Goal: Navigation & Orientation: Find specific page/section

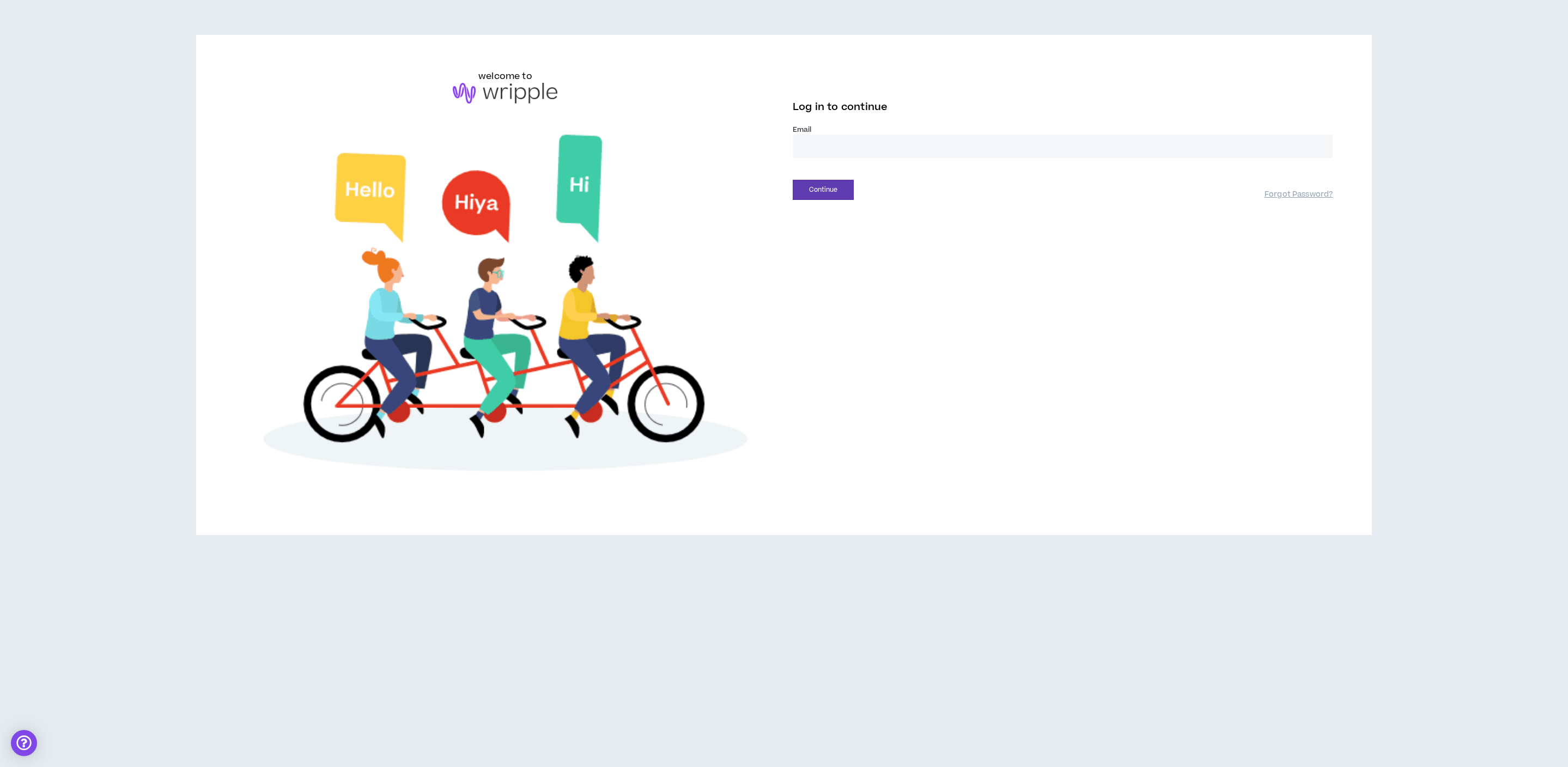
click at [967, 141] on input "email" at bounding box center [1063, 146] width 540 height 23
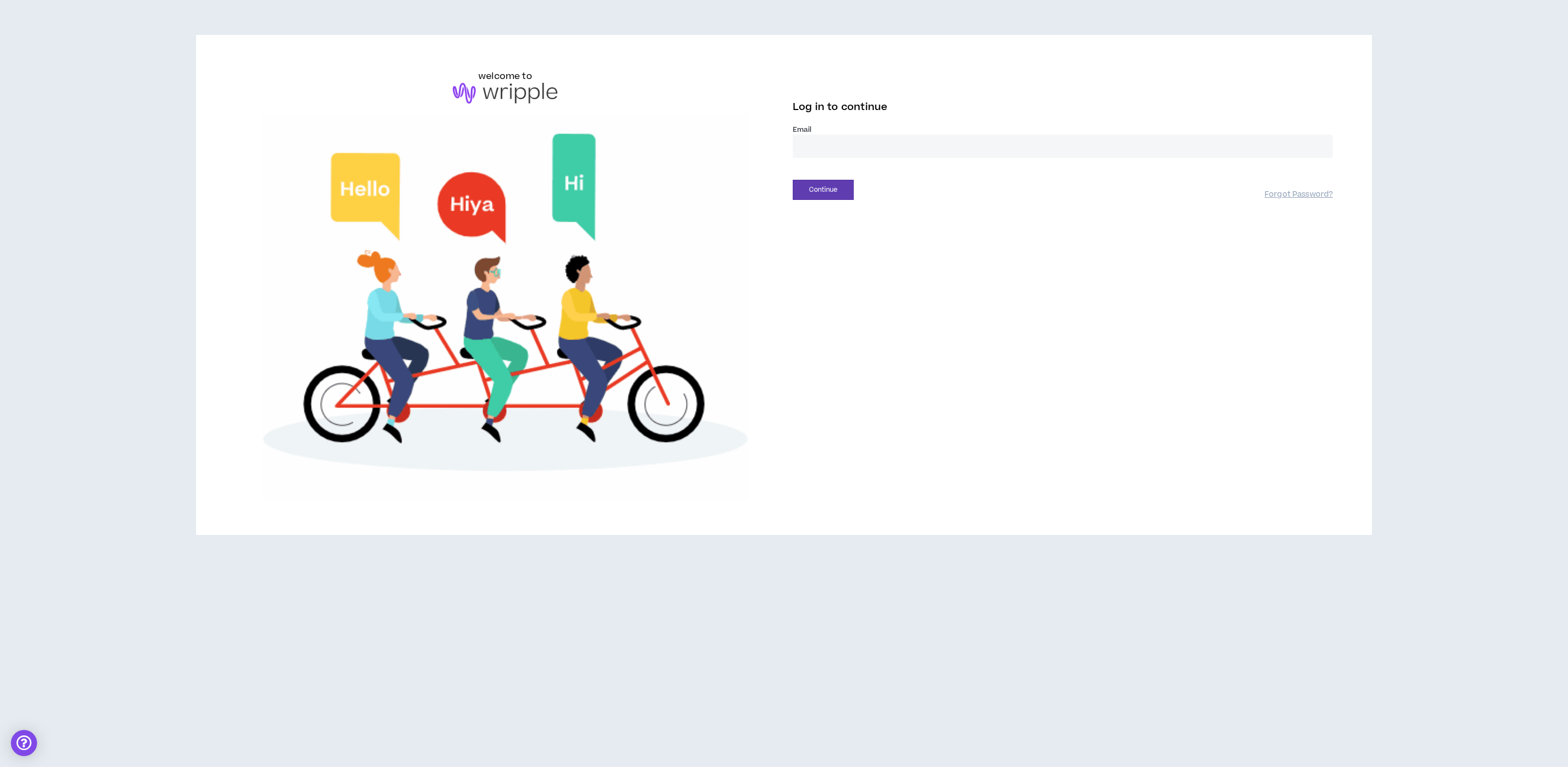
type input "**********"
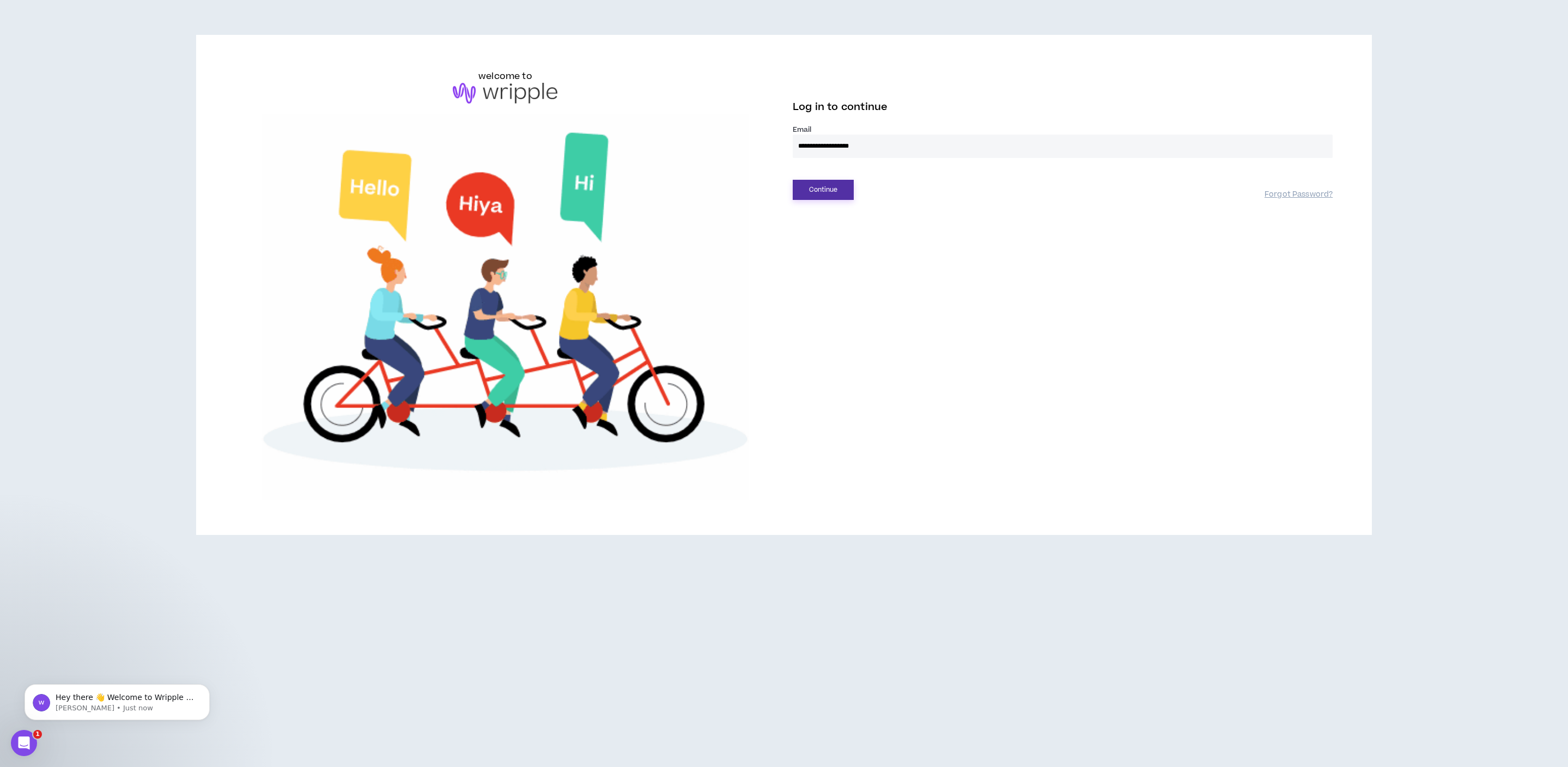
click at [839, 193] on button "Continue" at bounding box center [823, 189] width 61 height 20
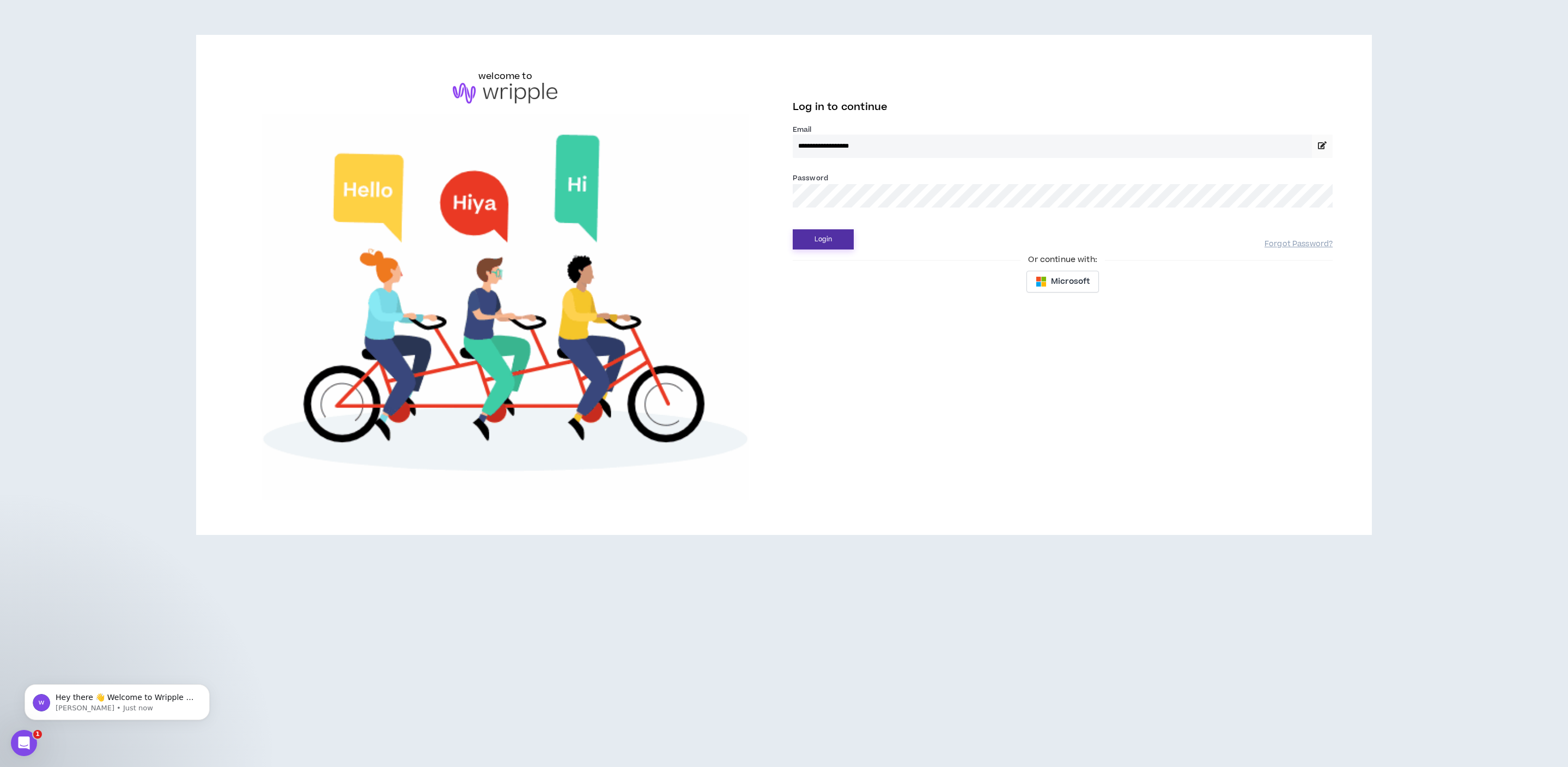
click at [829, 236] on button "Login" at bounding box center [823, 239] width 61 height 20
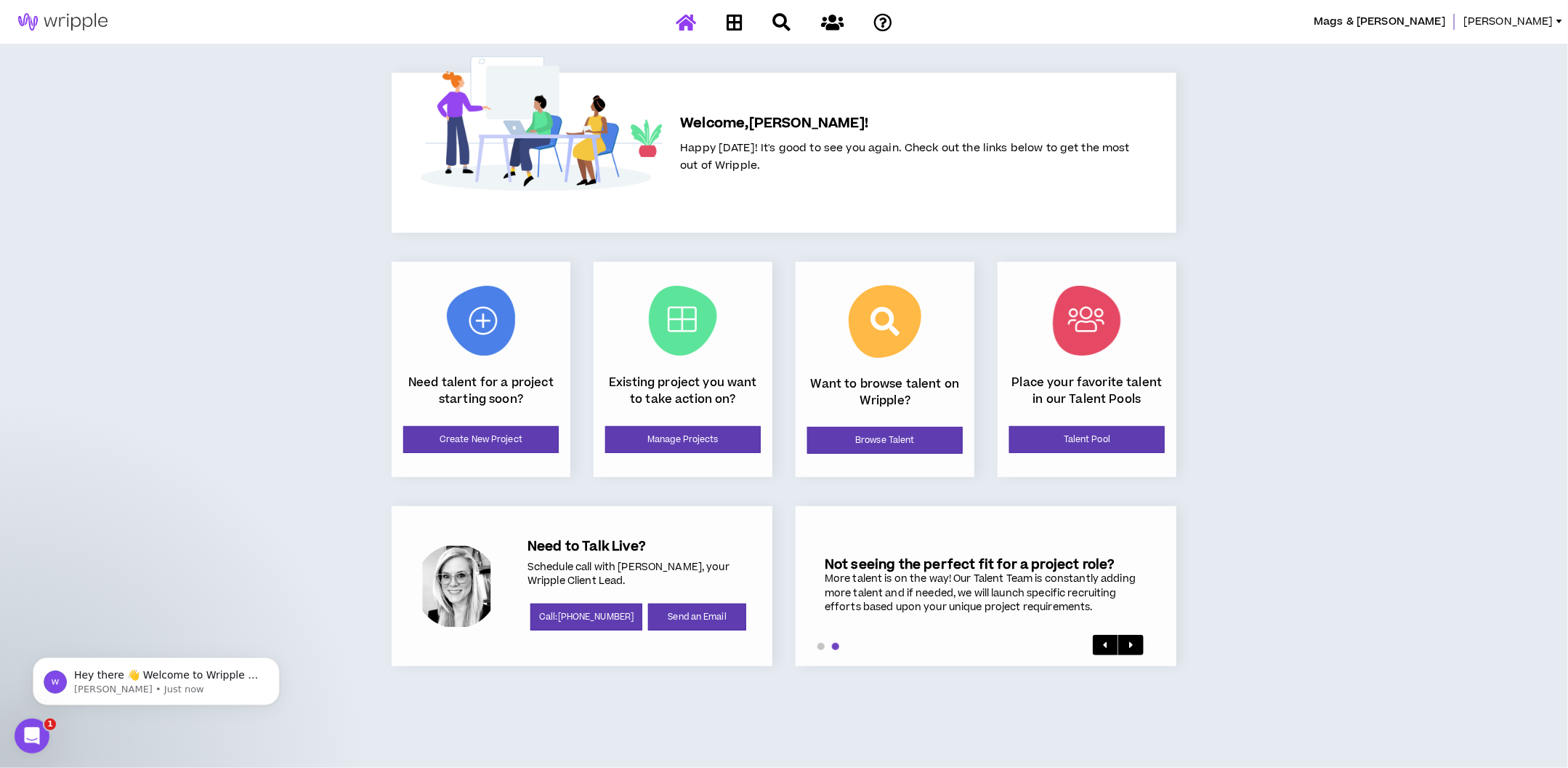
click at [1468, 30] on div "Mags & [PERSON_NAME]" at bounding box center [784, 22] width 1568 height 44
click at [1528, 23] on span "[PERSON_NAME]" at bounding box center [1508, 22] width 90 height 16
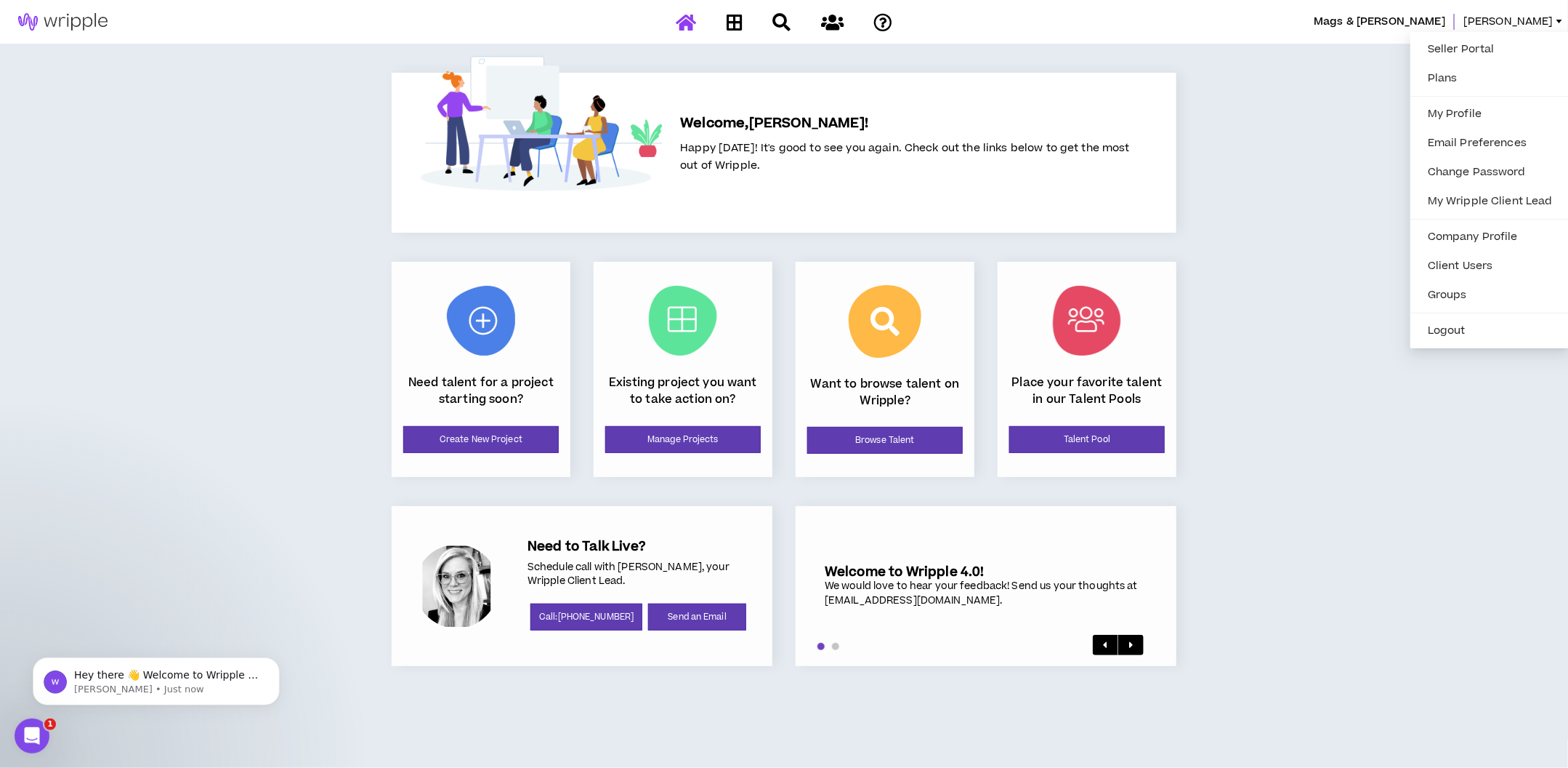
click at [1445, 16] on span "Mags & [PERSON_NAME]" at bounding box center [1379, 22] width 132 height 16
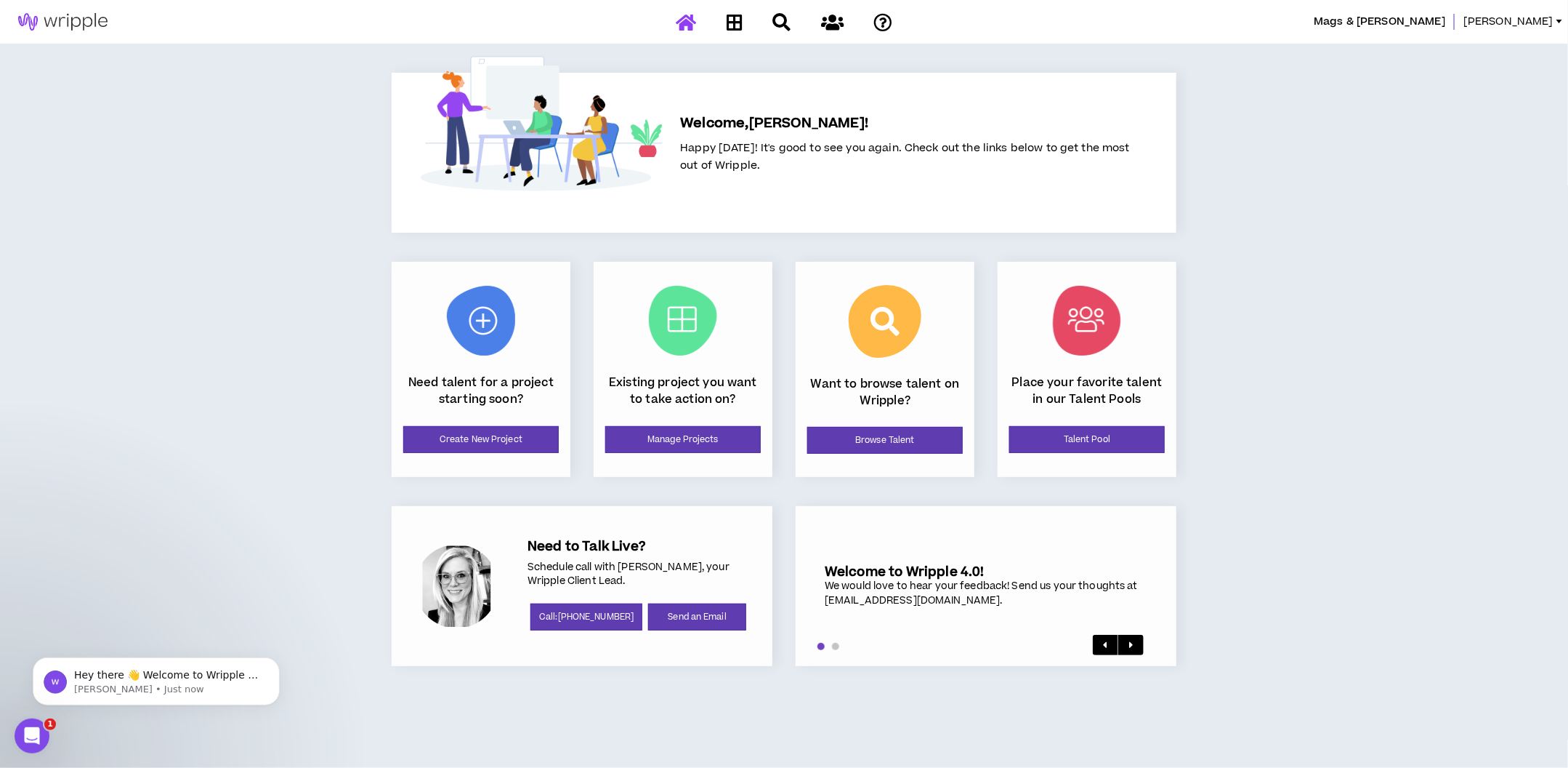
click at [1444, 27] on span "Mags & [PERSON_NAME]" at bounding box center [1379, 22] width 132 height 16
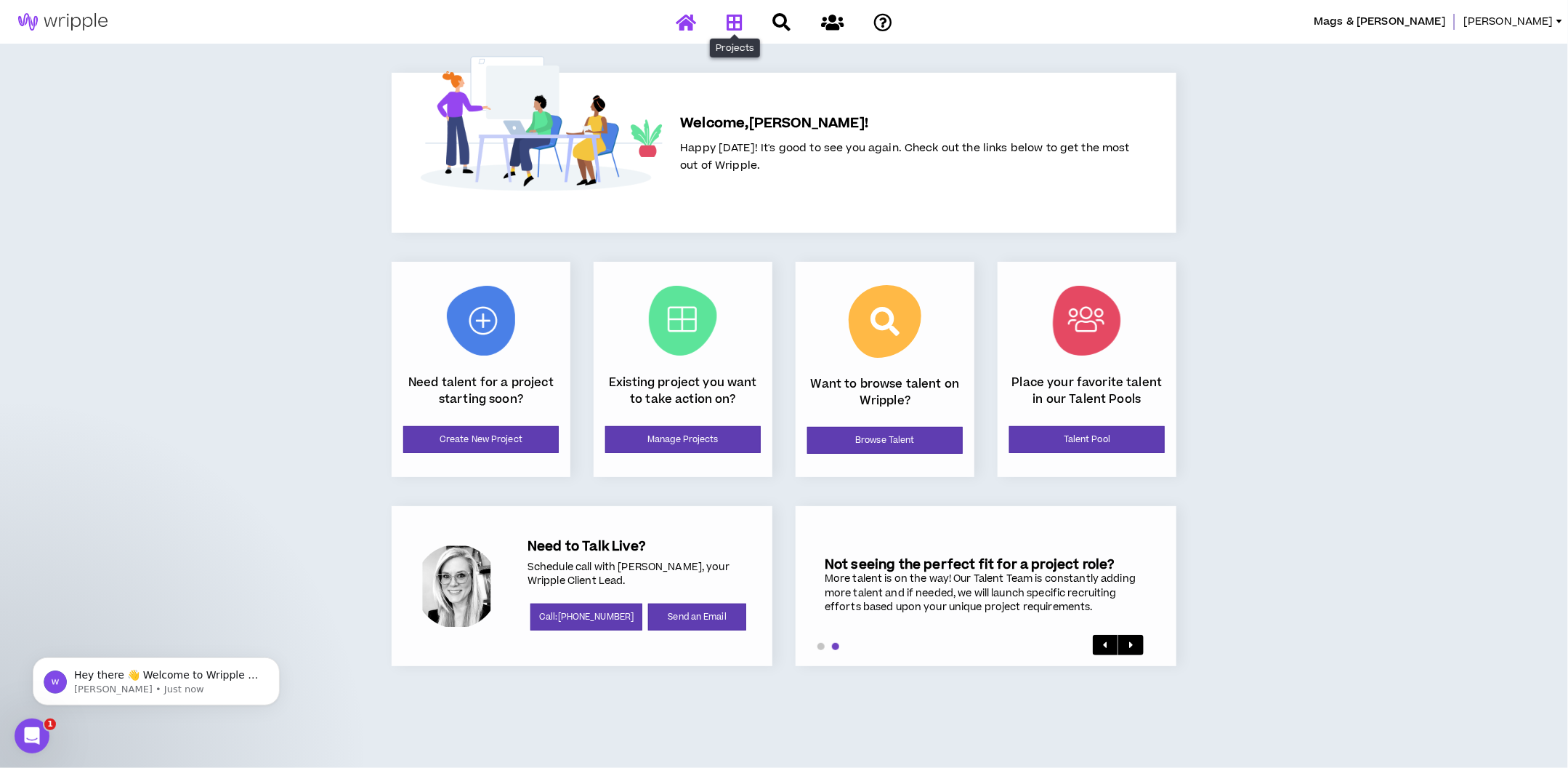
click at [740, 21] on icon at bounding box center [734, 22] width 16 height 18
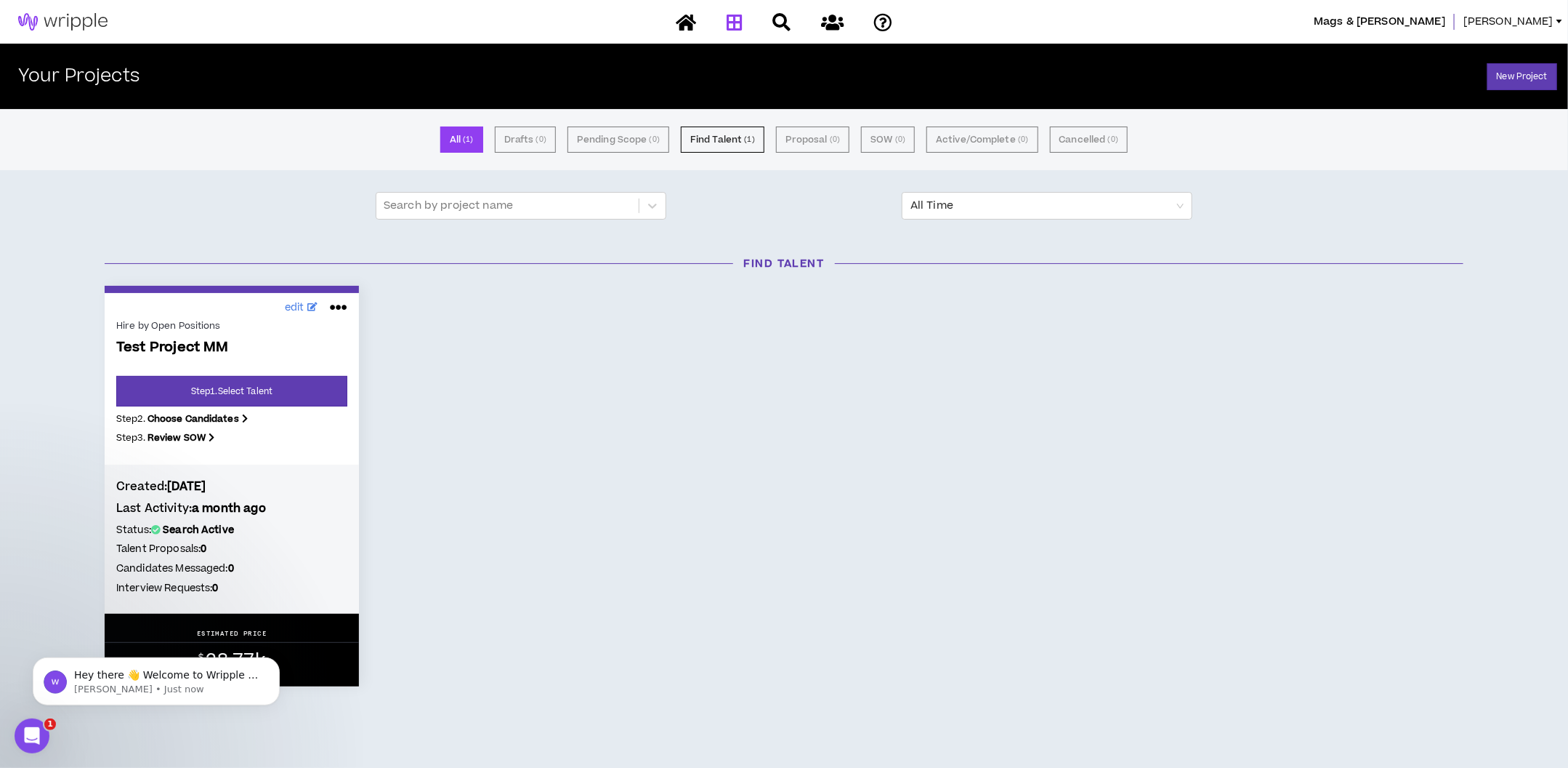
click at [1529, 18] on span "[PERSON_NAME]" at bounding box center [1508, 22] width 90 height 16
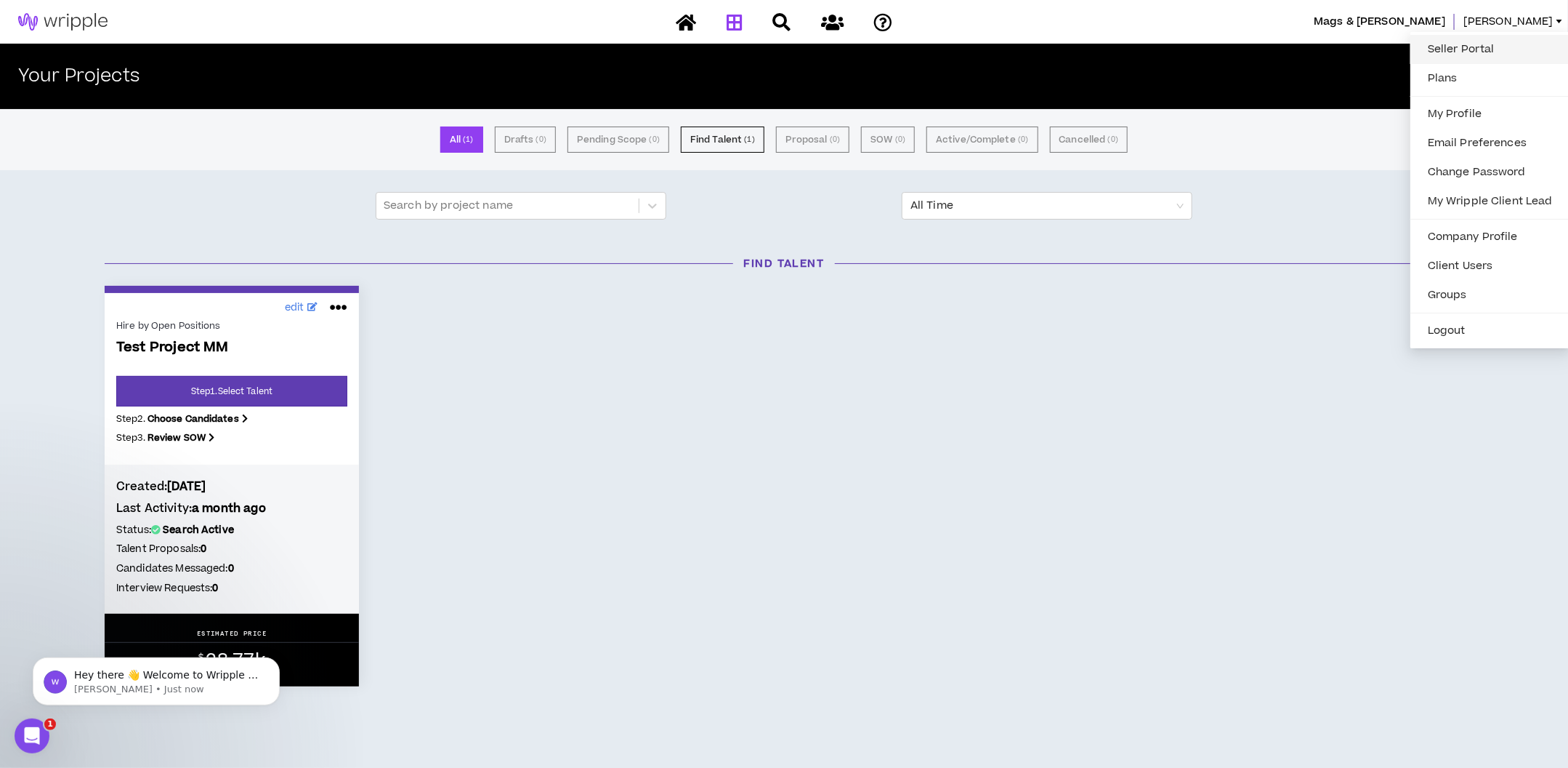
click at [1472, 49] on link "Seller Portal" at bounding box center [1490, 49] width 142 height 22
select select "*"
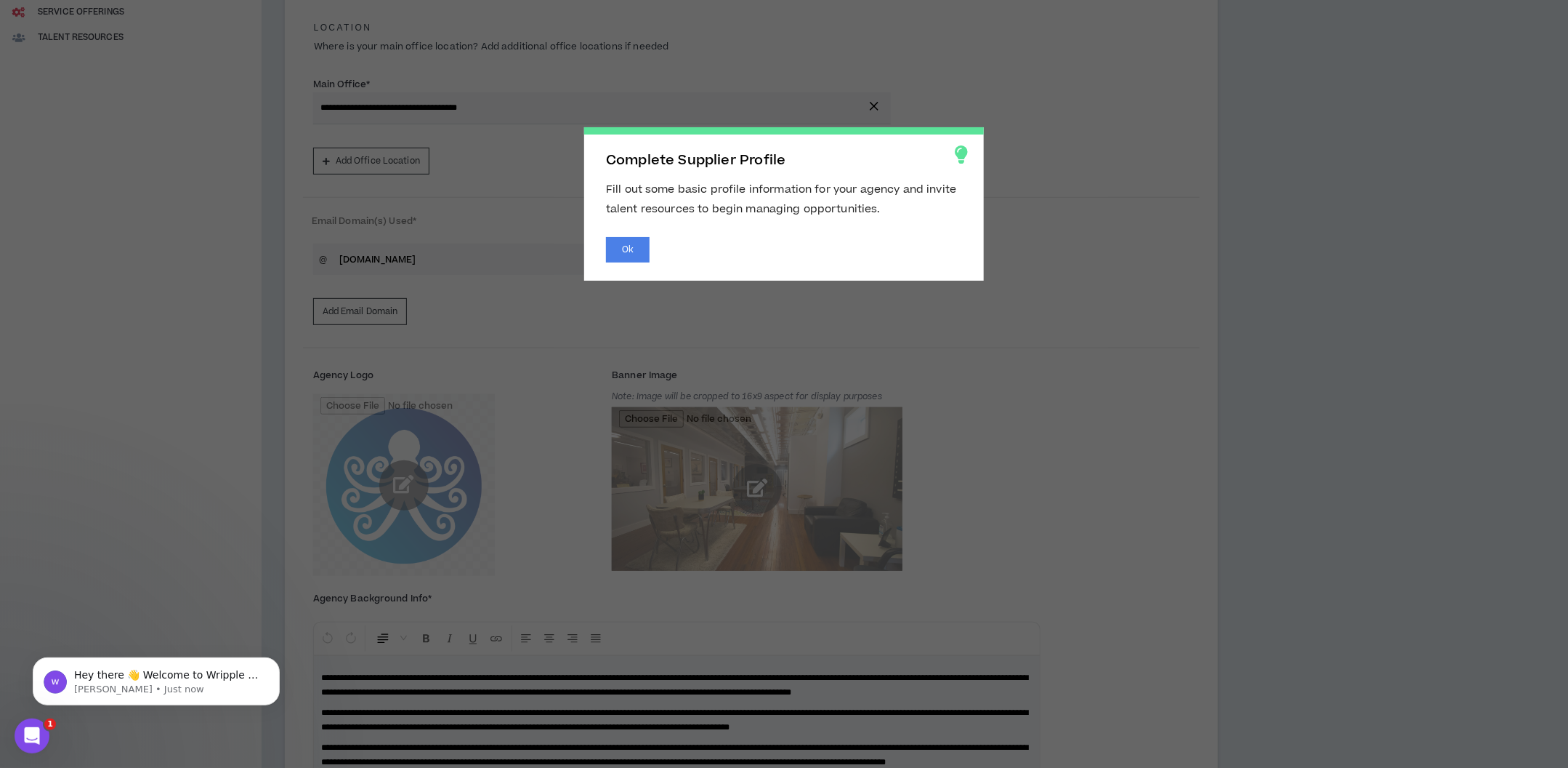
scroll to position [308, 0]
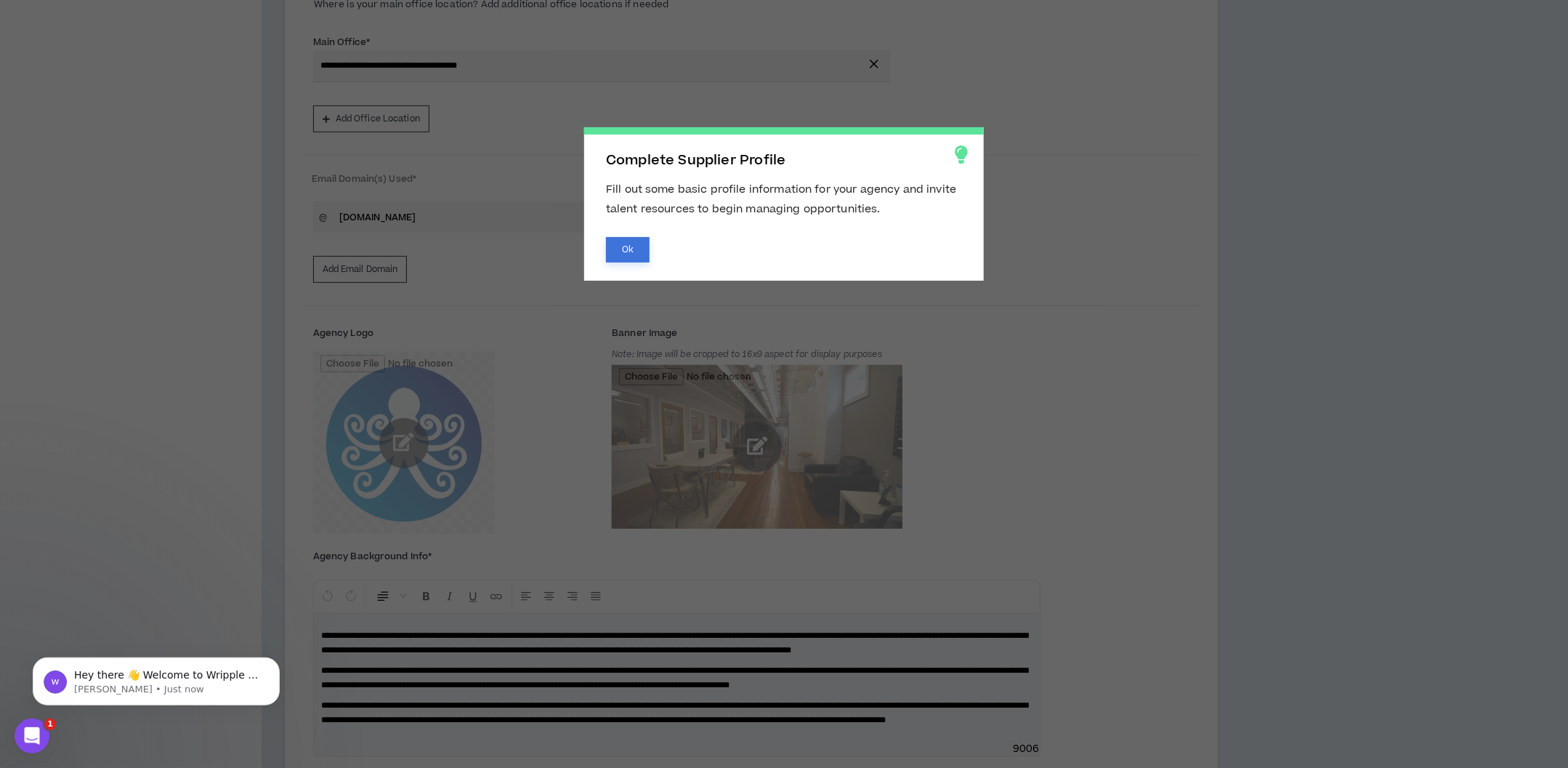
click at [625, 237] on button "Ok" at bounding box center [627, 250] width 44 height 26
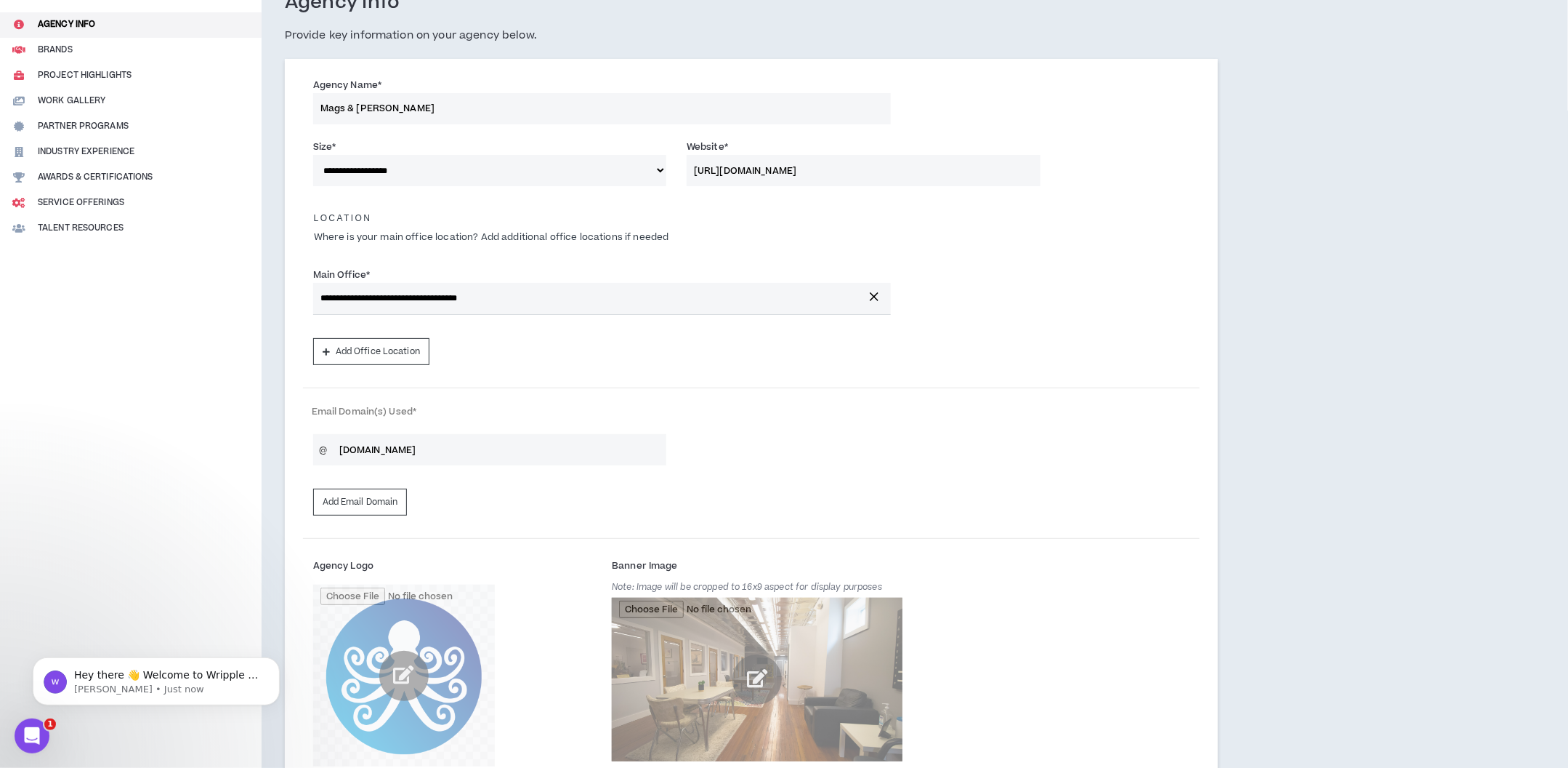
scroll to position [0, 0]
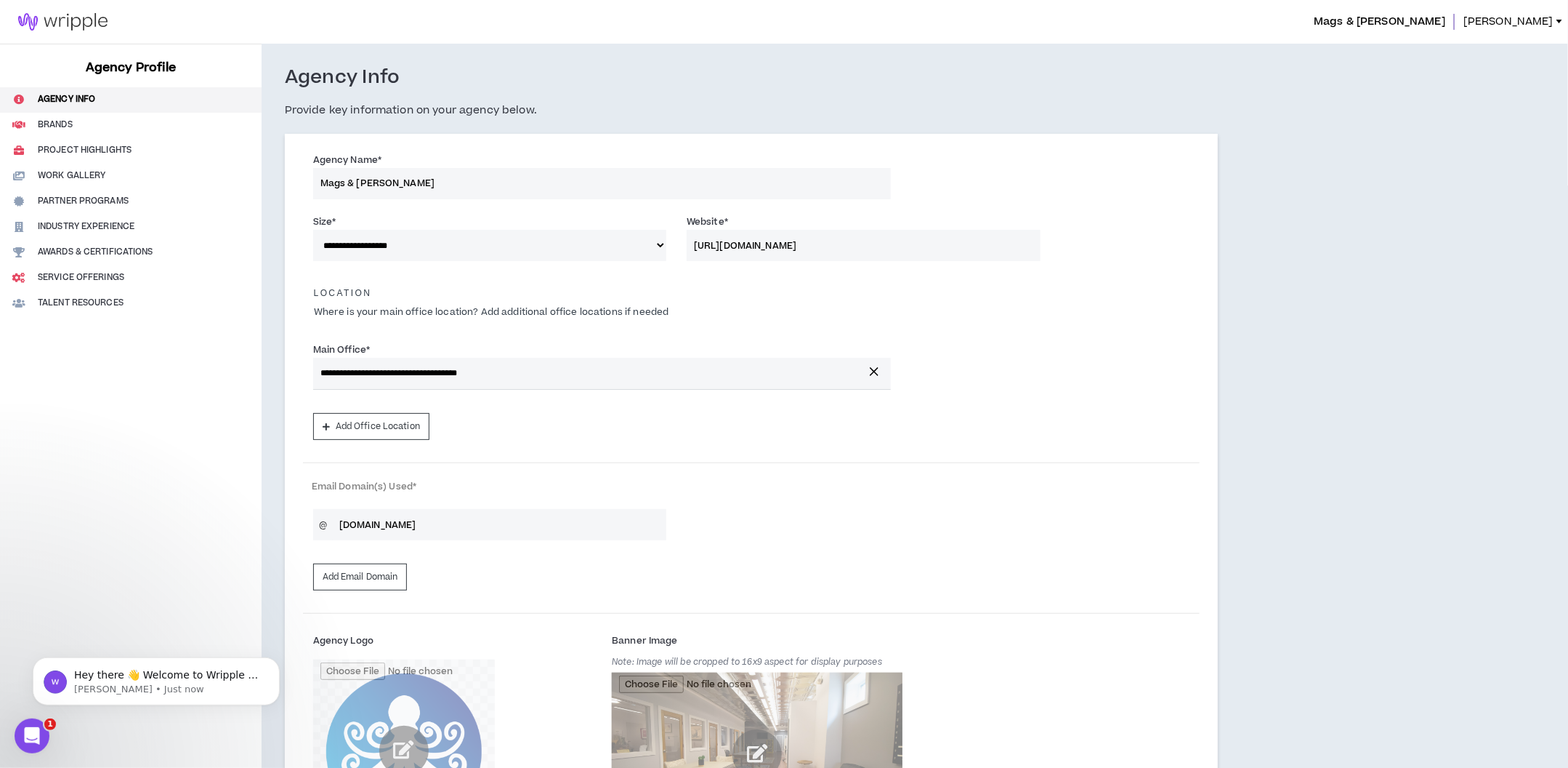
click at [81, 22] on img at bounding box center [63, 22] width 126 height 17
select select "*"
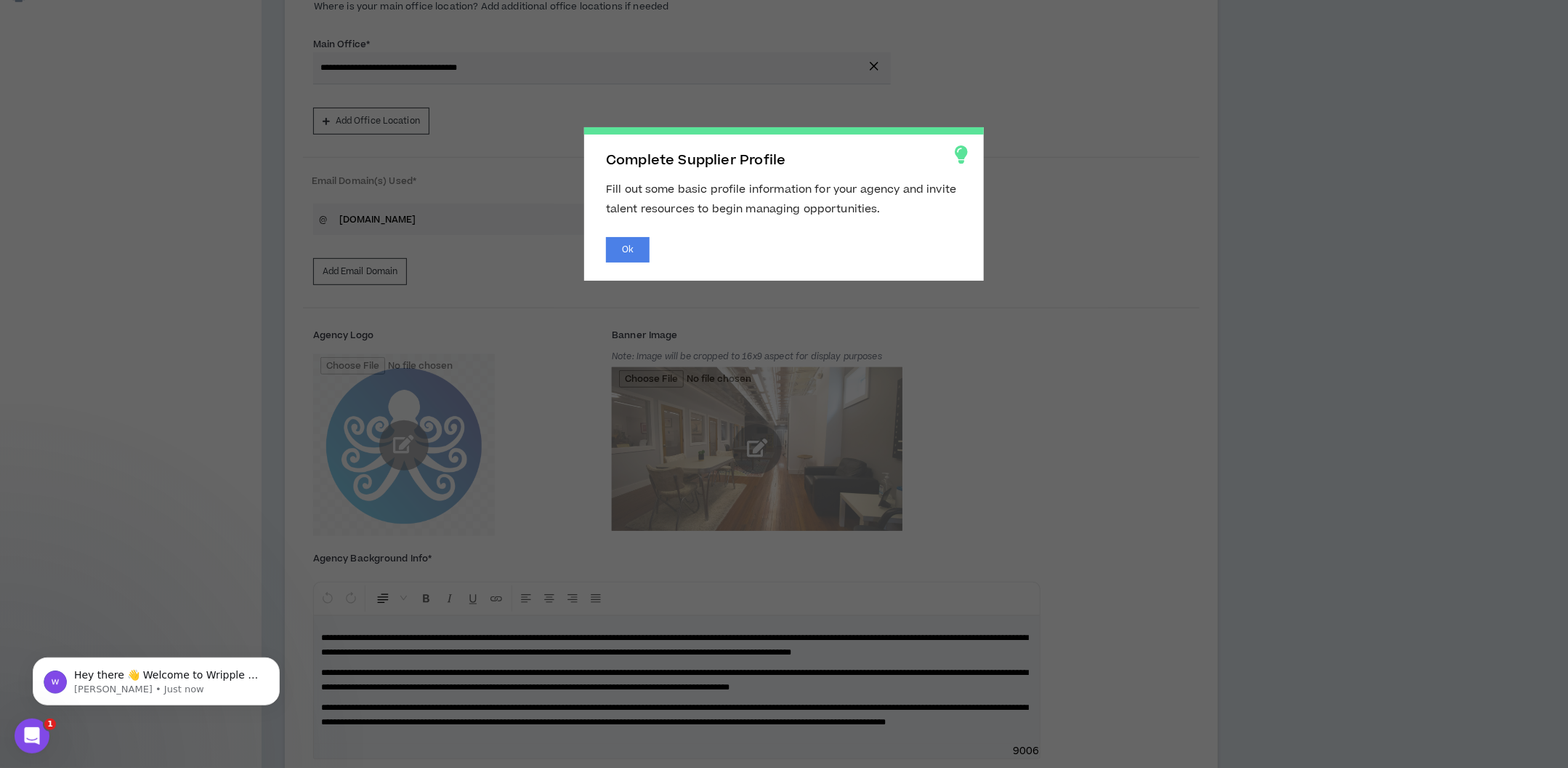
scroll to position [308, 0]
click at [642, 250] on button "Ok" at bounding box center [627, 250] width 44 height 26
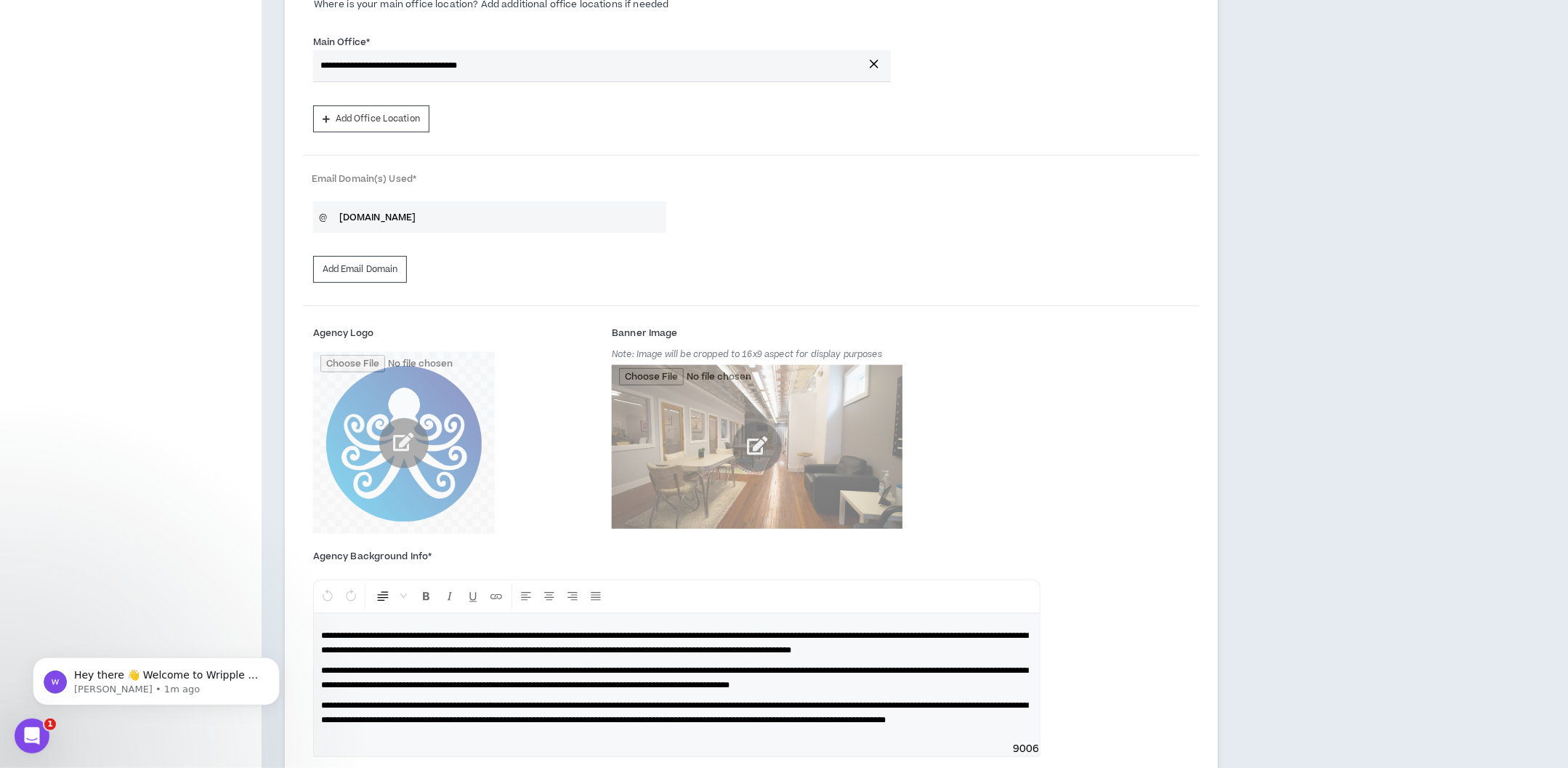
scroll to position [0, 0]
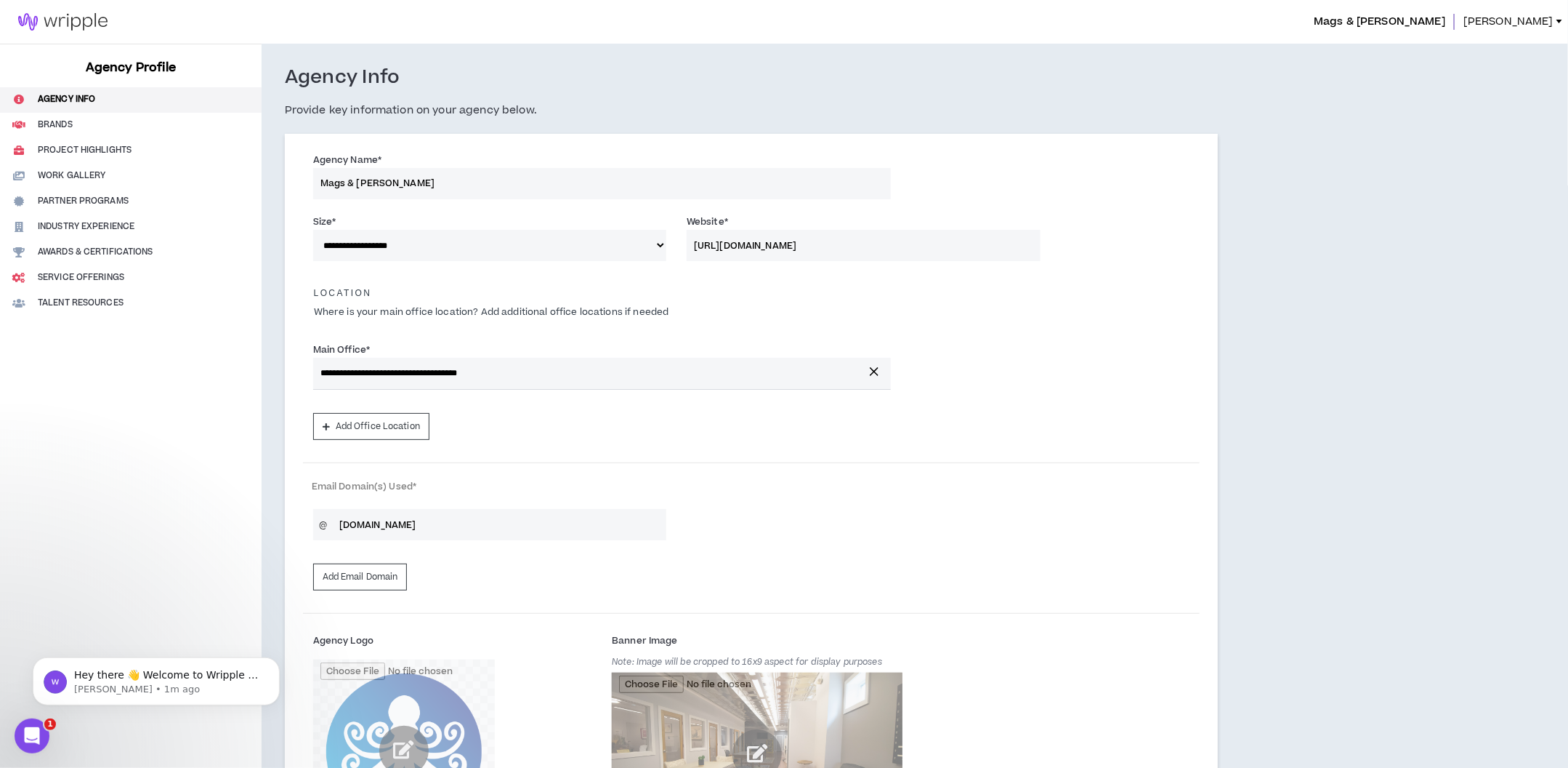
click at [1536, 28] on span "[PERSON_NAME]" at bounding box center [1508, 22] width 90 height 16
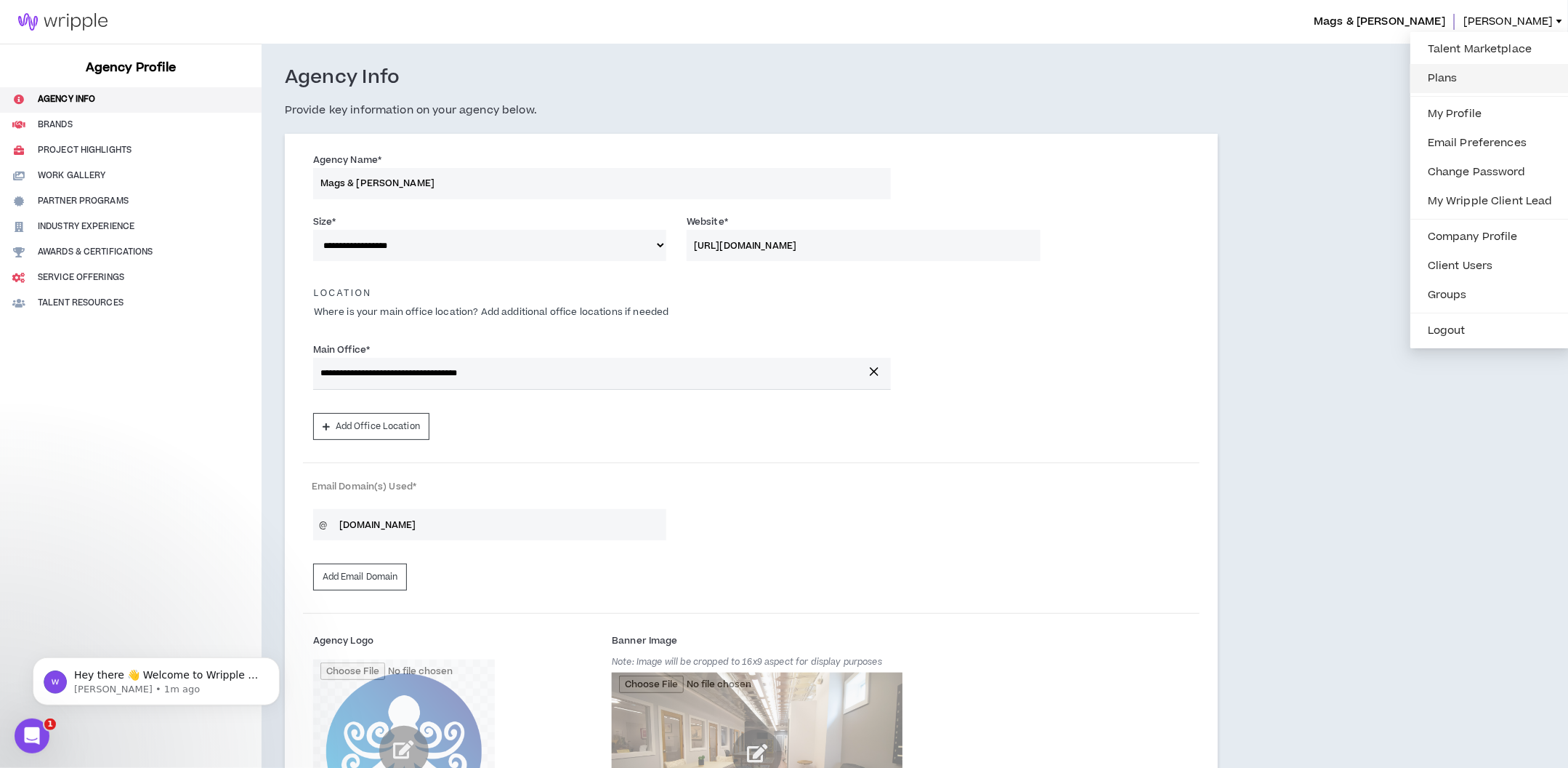
click at [1464, 70] on link "Plans" at bounding box center [1490, 78] width 142 height 22
select select "*"
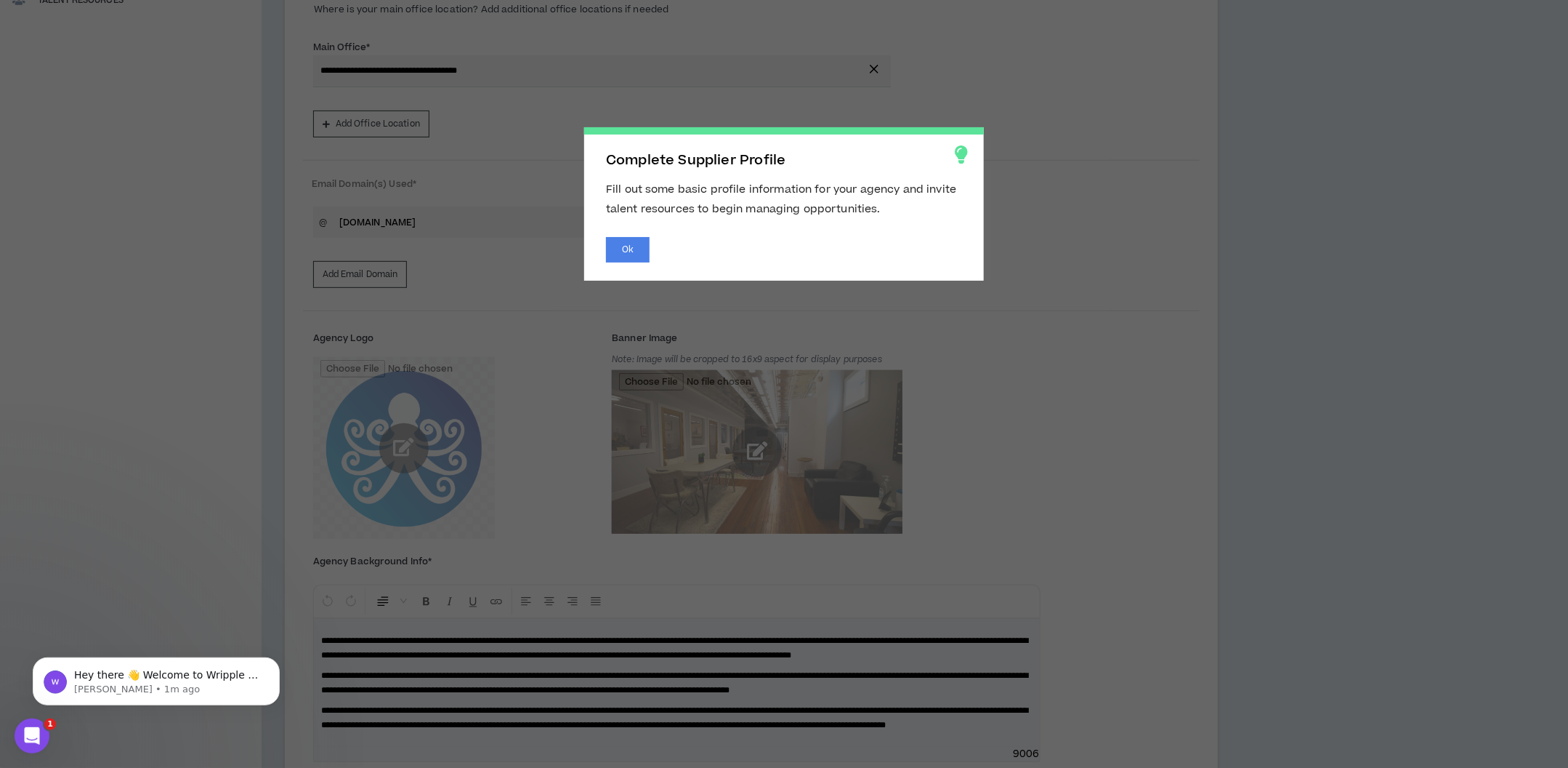
scroll to position [308, 0]
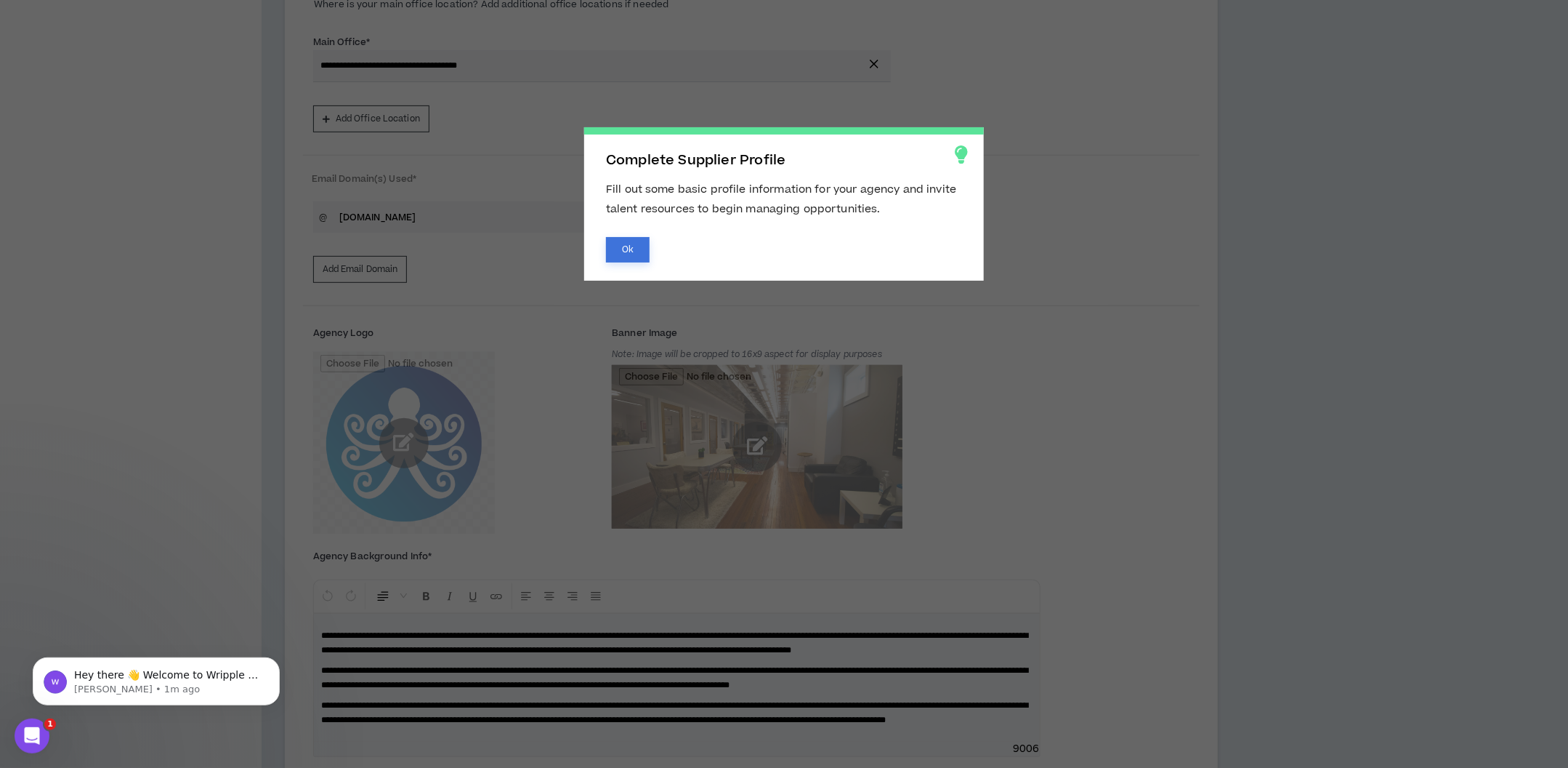
click at [638, 258] on button "Ok" at bounding box center [627, 250] width 44 height 26
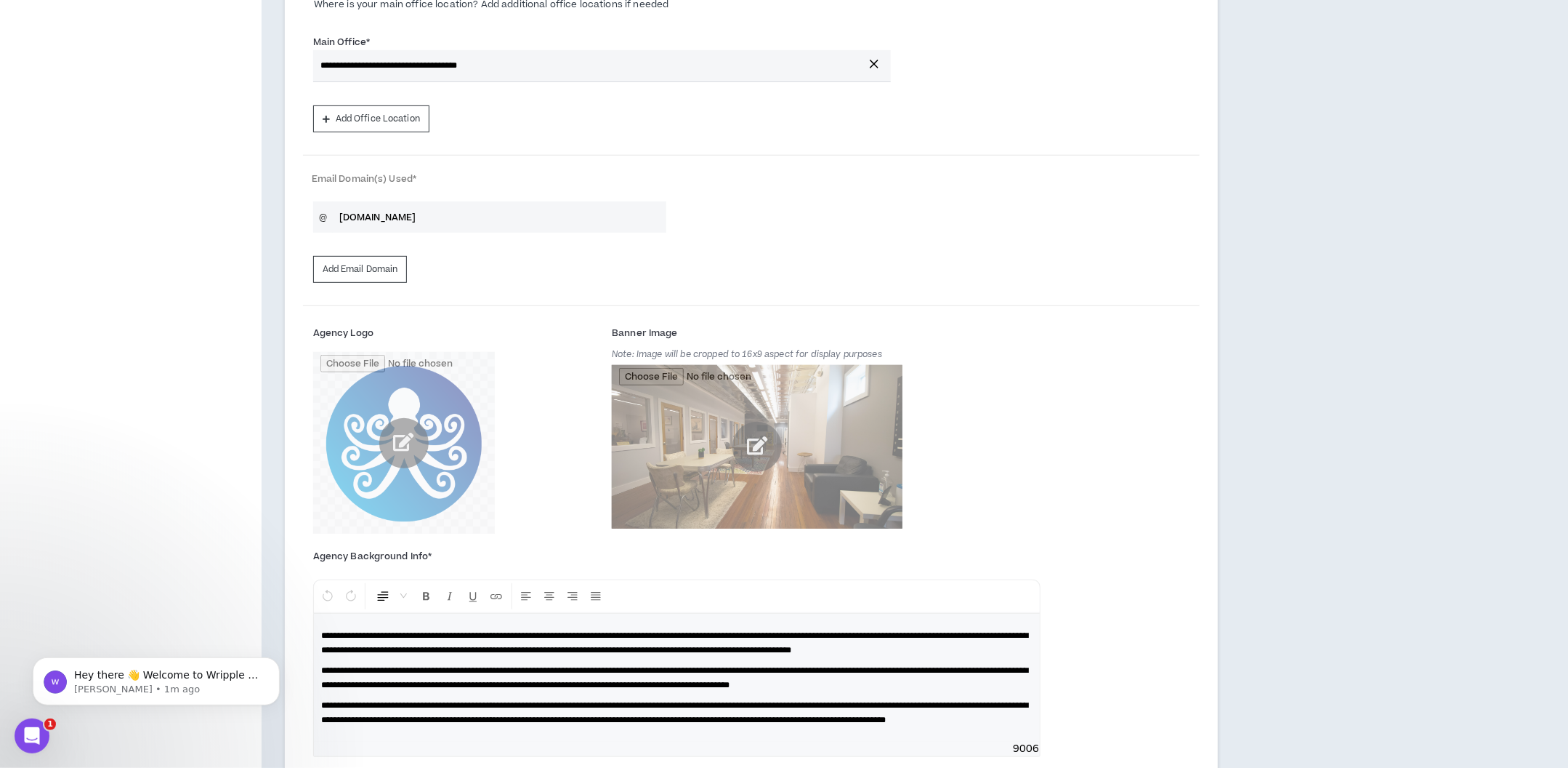
scroll to position [0, 0]
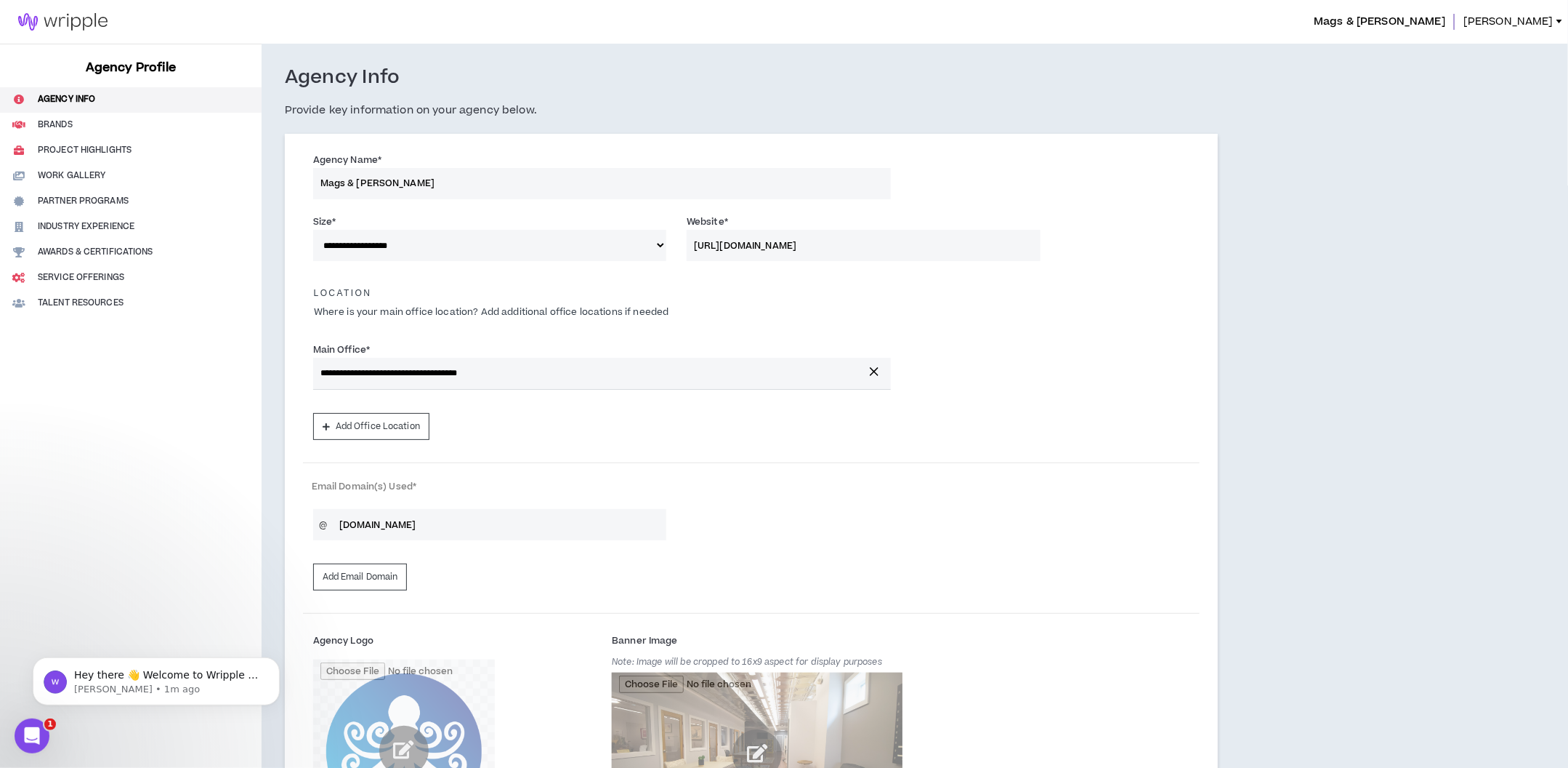
click at [1445, 17] on span "Mags & [PERSON_NAME]" at bounding box center [1379, 22] width 132 height 16
click at [1516, 17] on span "[PERSON_NAME]" at bounding box center [1508, 22] width 90 height 16
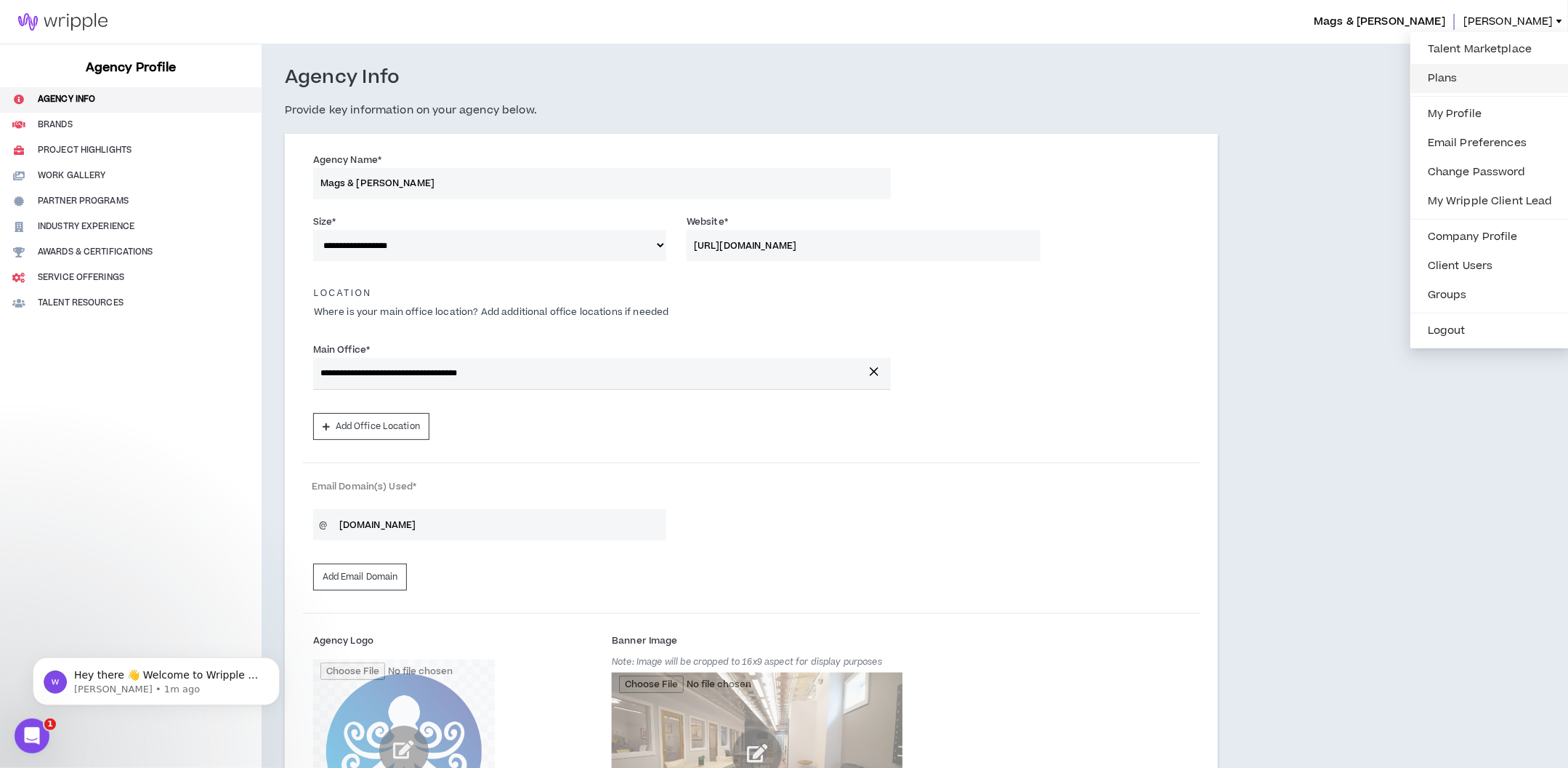
click at [1478, 77] on link "Plans" at bounding box center [1490, 78] width 142 height 22
select select "*"
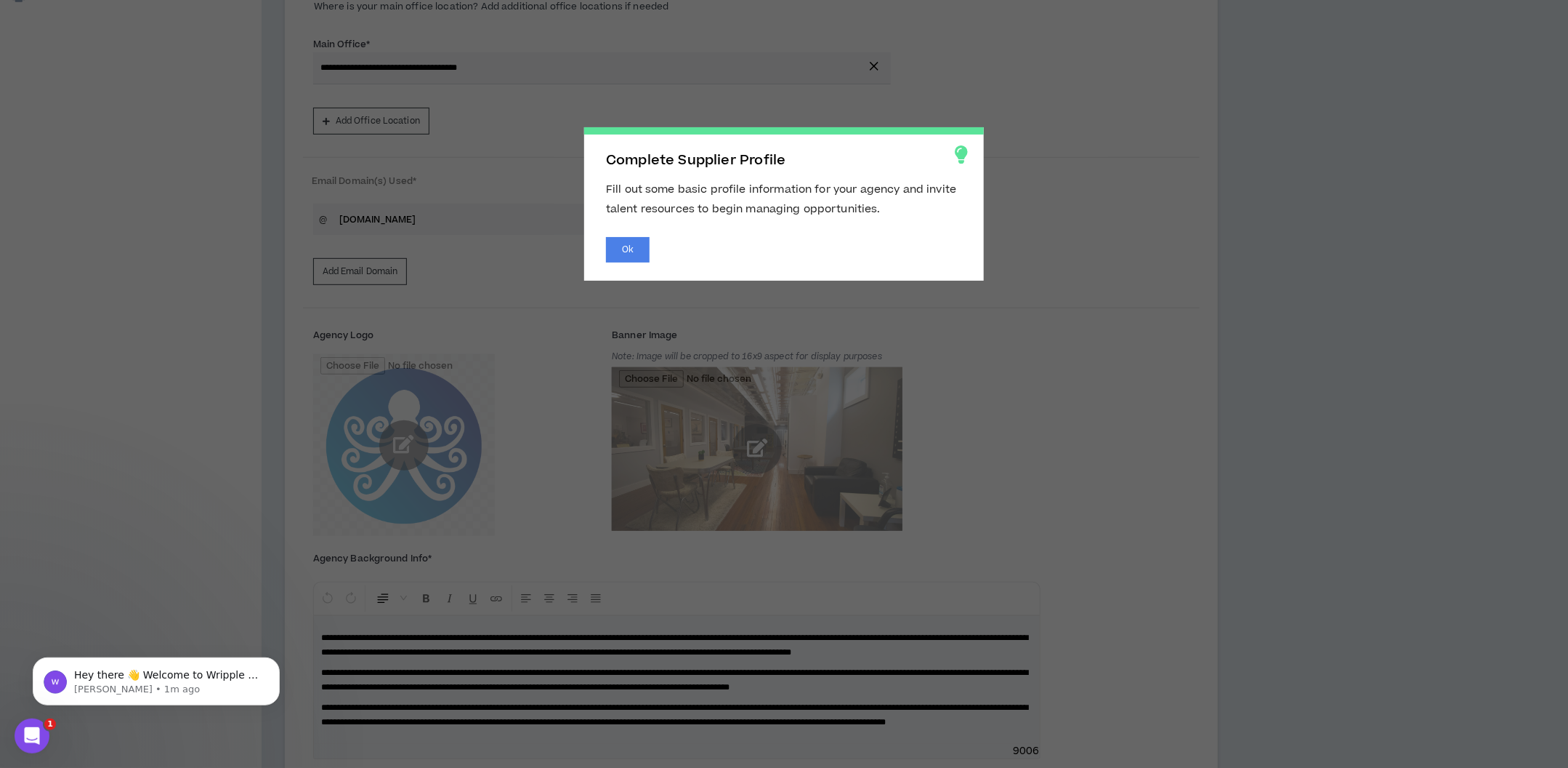
scroll to position [308, 0]
click at [632, 253] on button "Ok" at bounding box center [627, 250] width 44 height 26
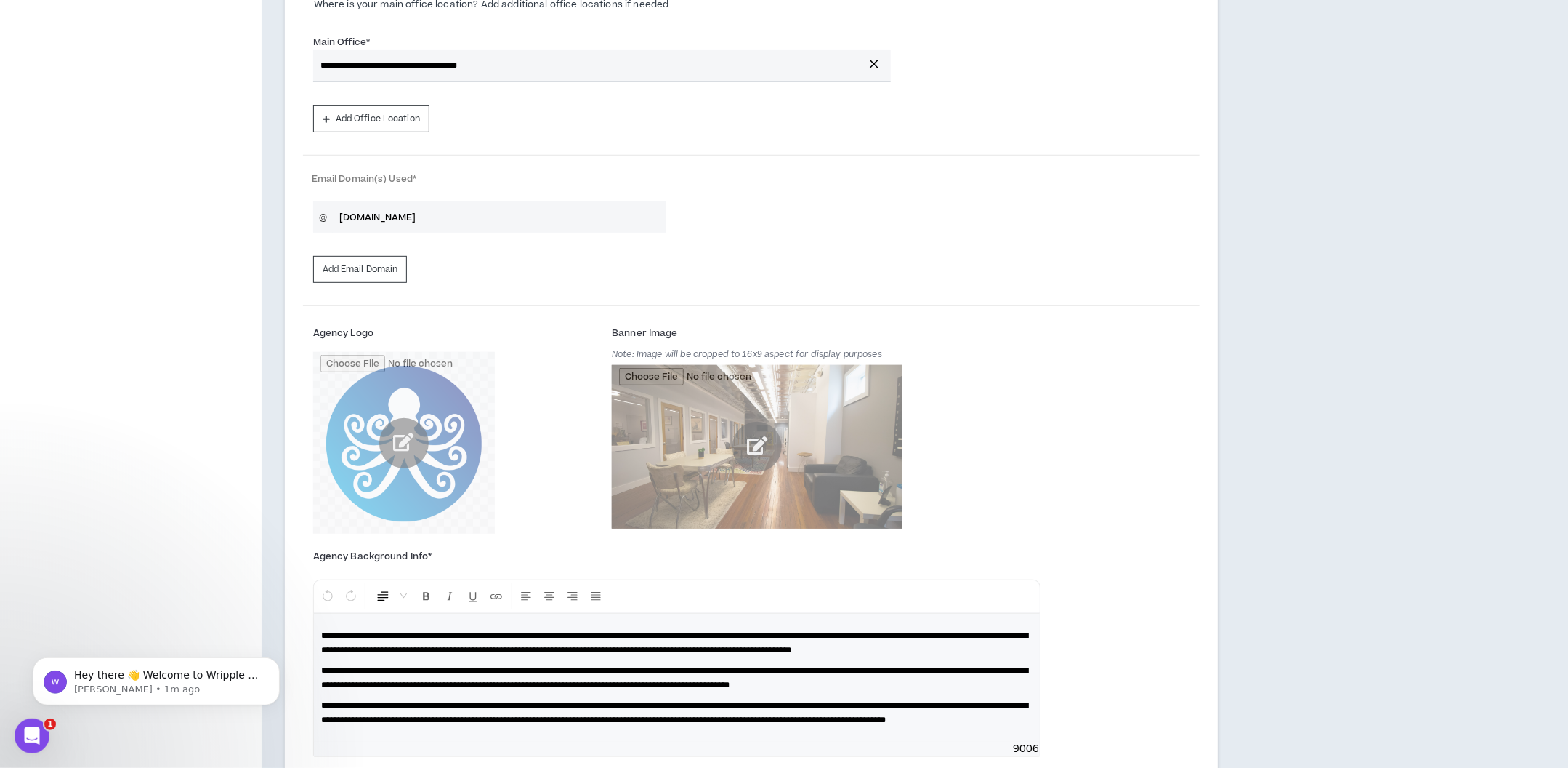
scroll to position [0, 0]
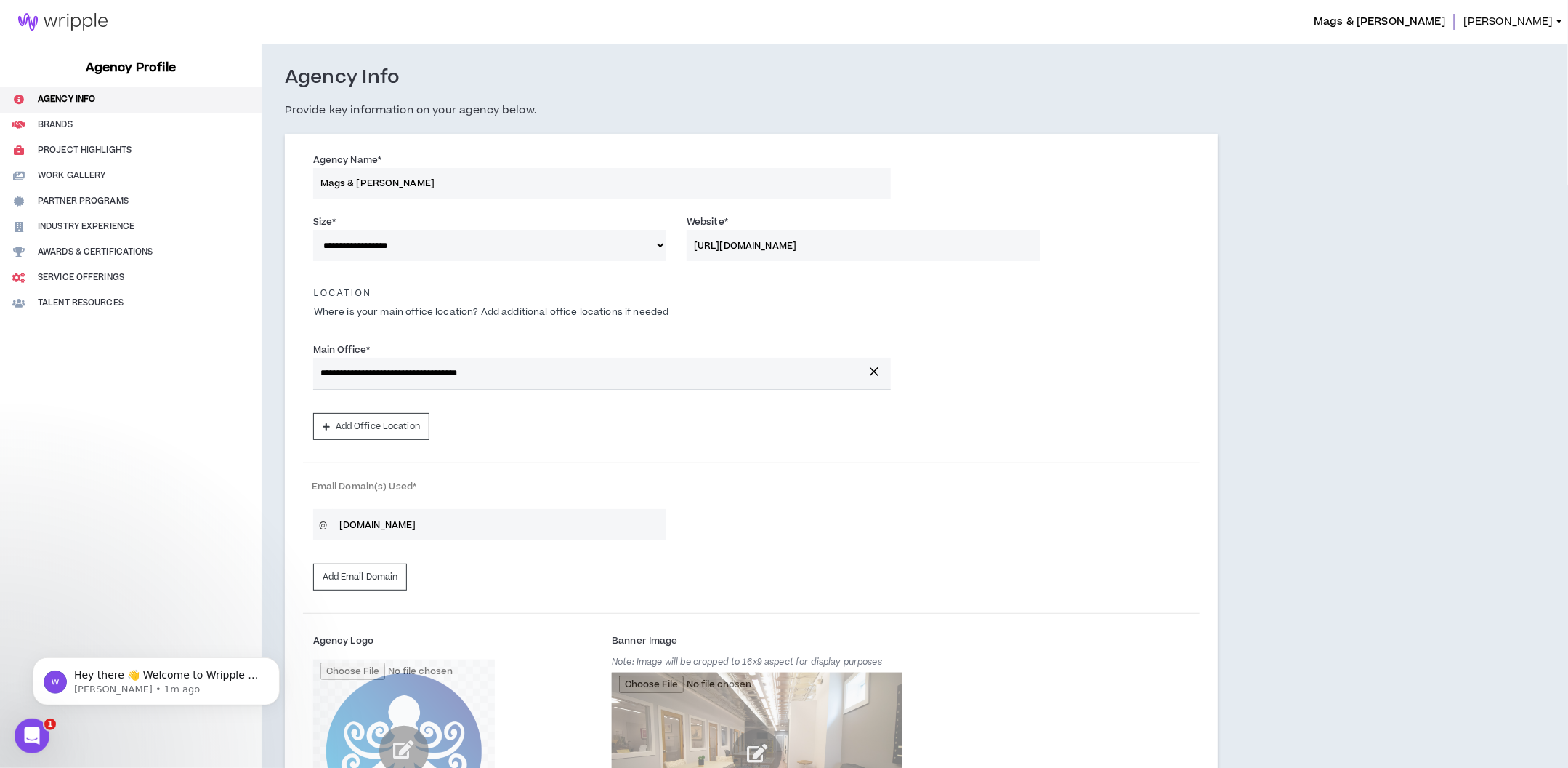
click at [96, 21] on img at bounding box center [63, 22] width 126 height 17
select select "*"
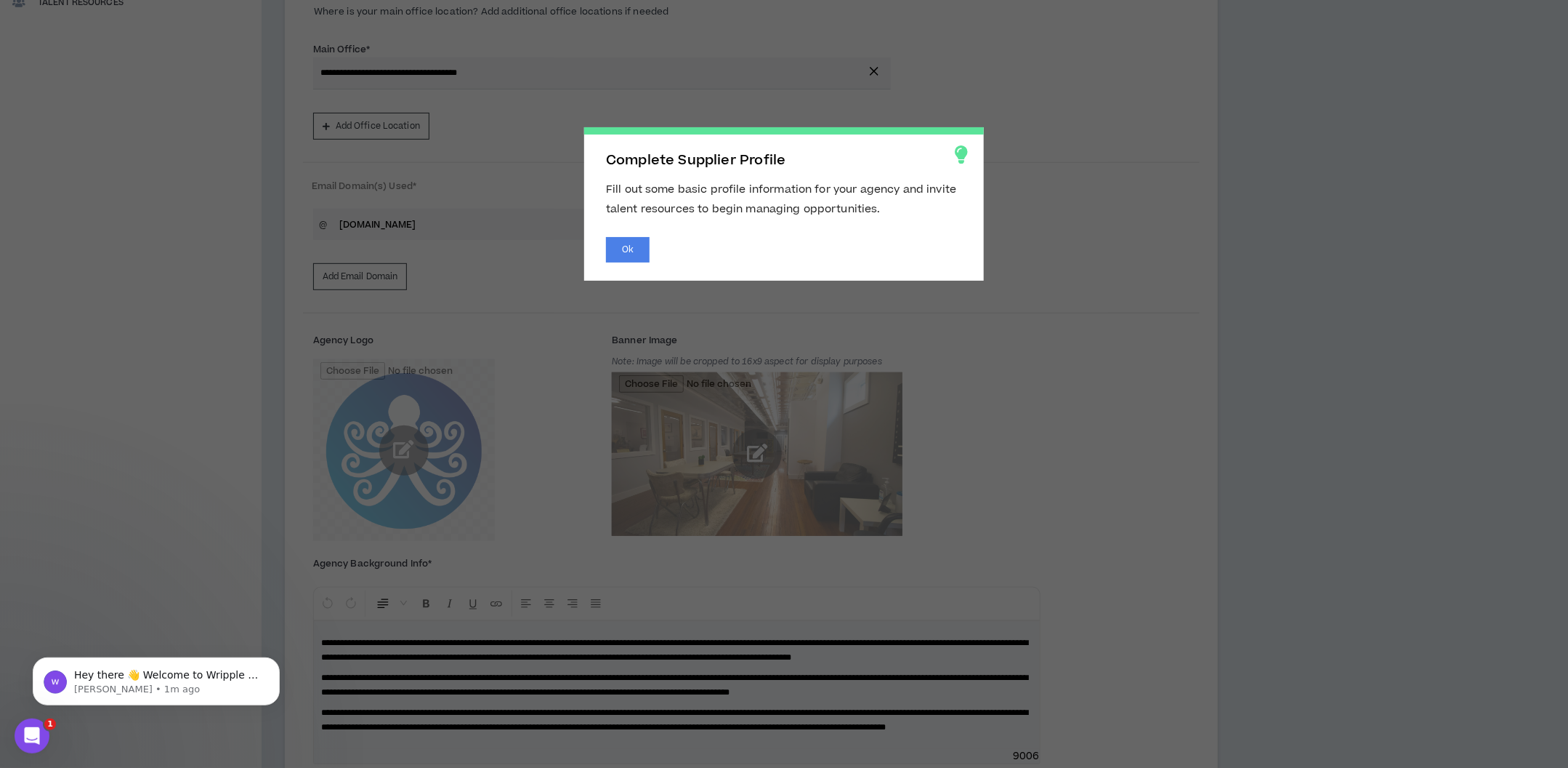
scroll to position [308, 0]
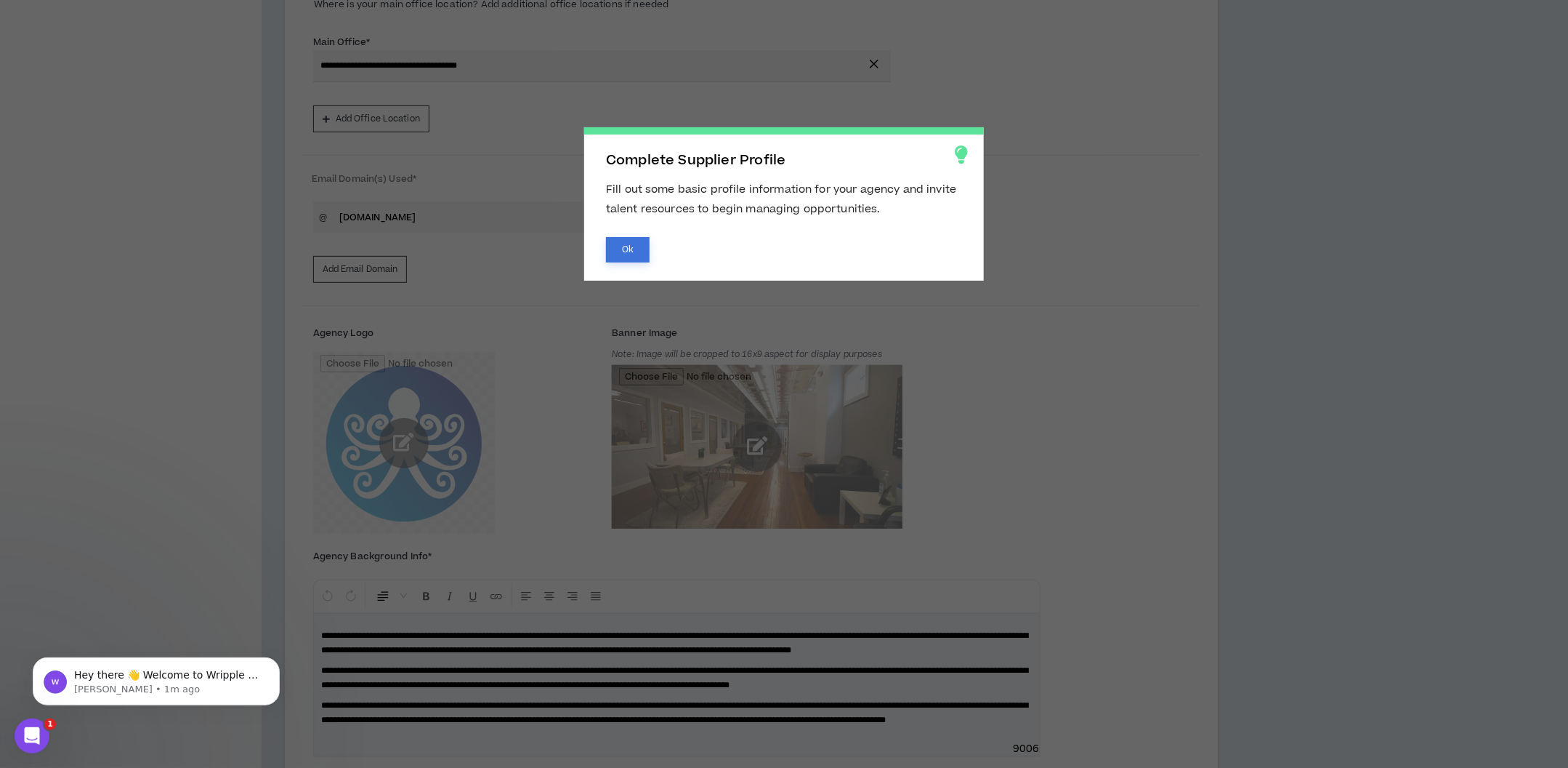
click at [642, 251] on button "Ok" at bounding box center [627, 250] width 44 height 26
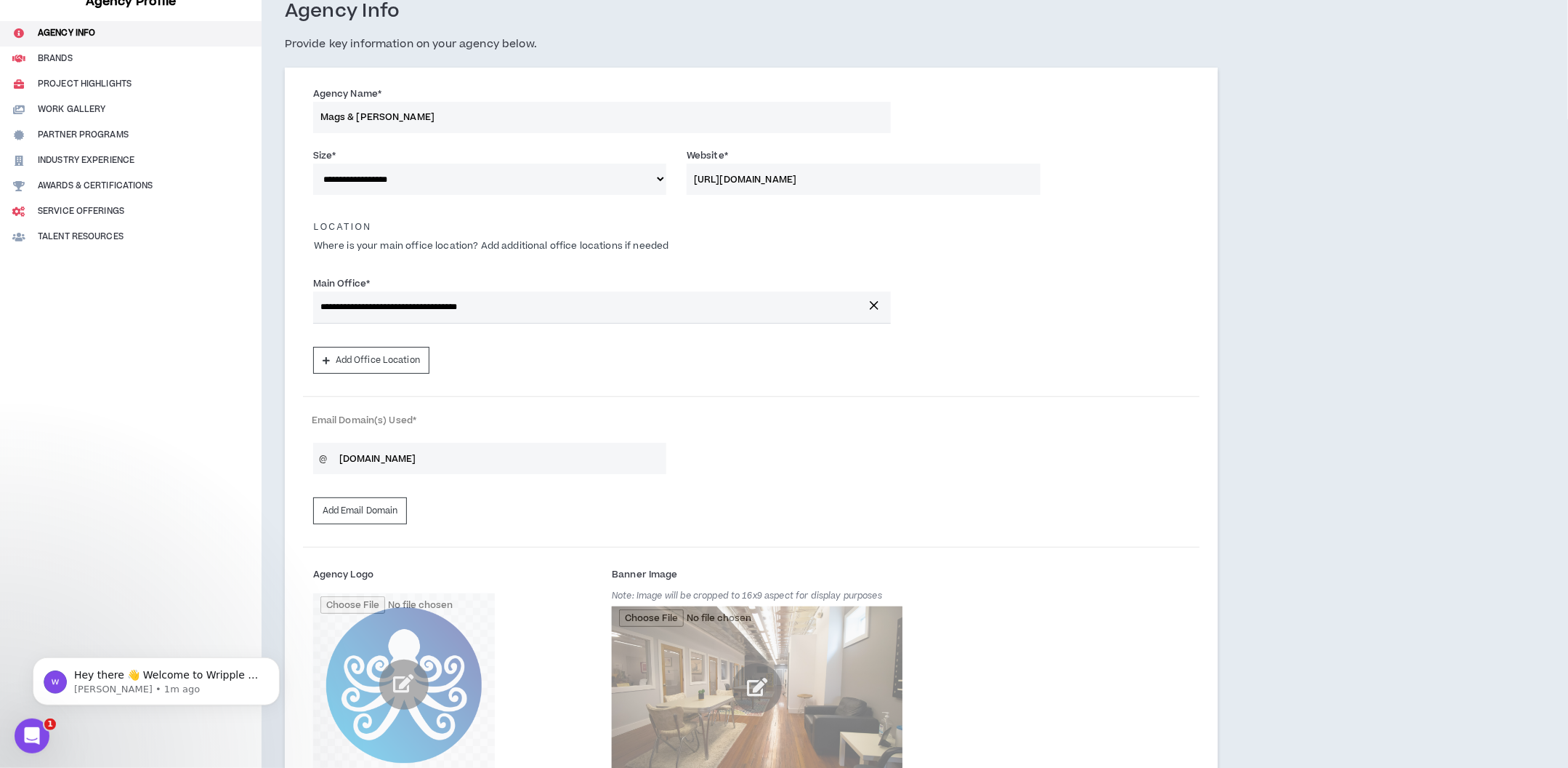
scroll to position [0, 0]
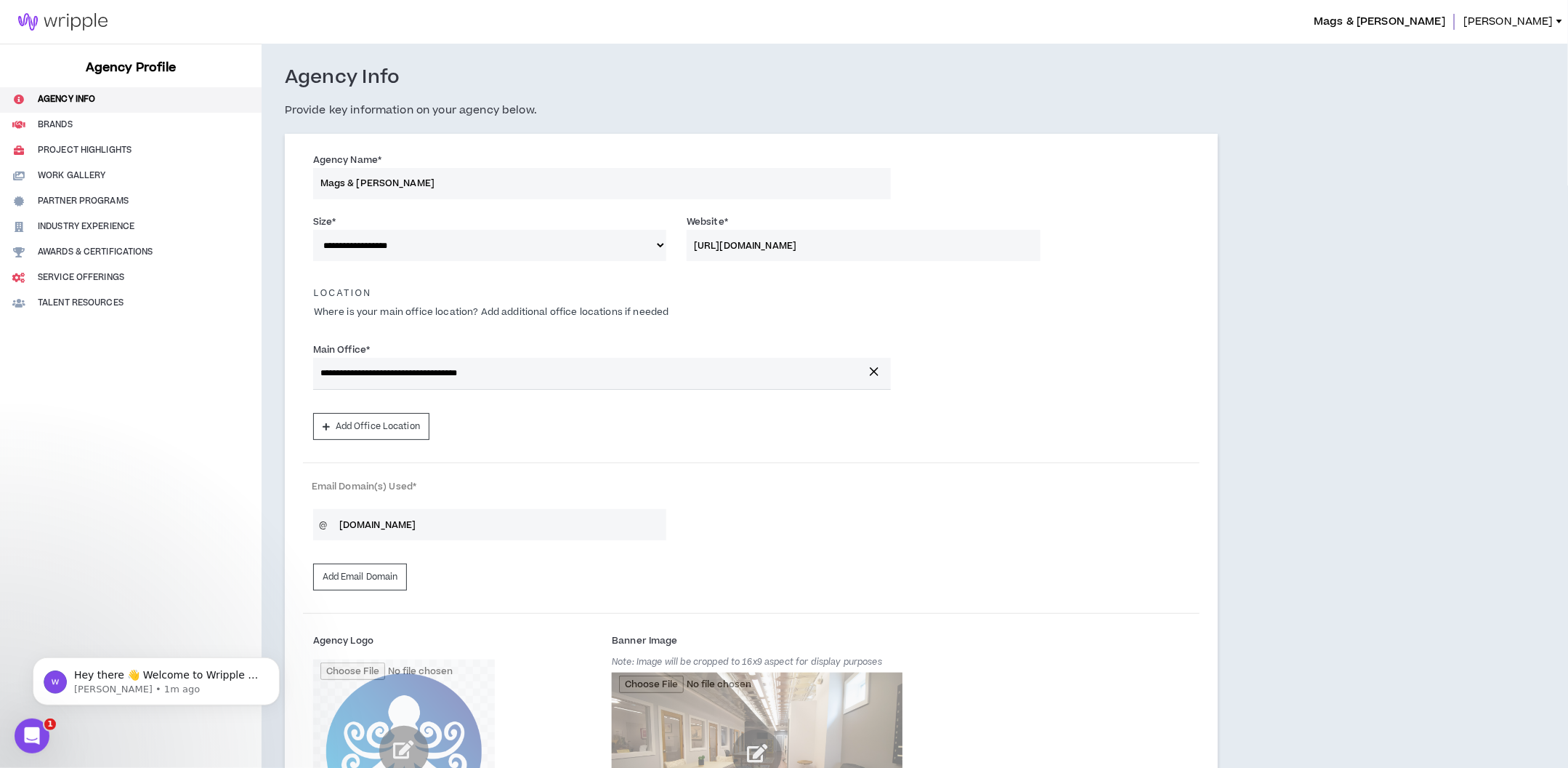
click at [86, 21] on img at bounding box center [63, 22] width 126 height 17
select select "*"
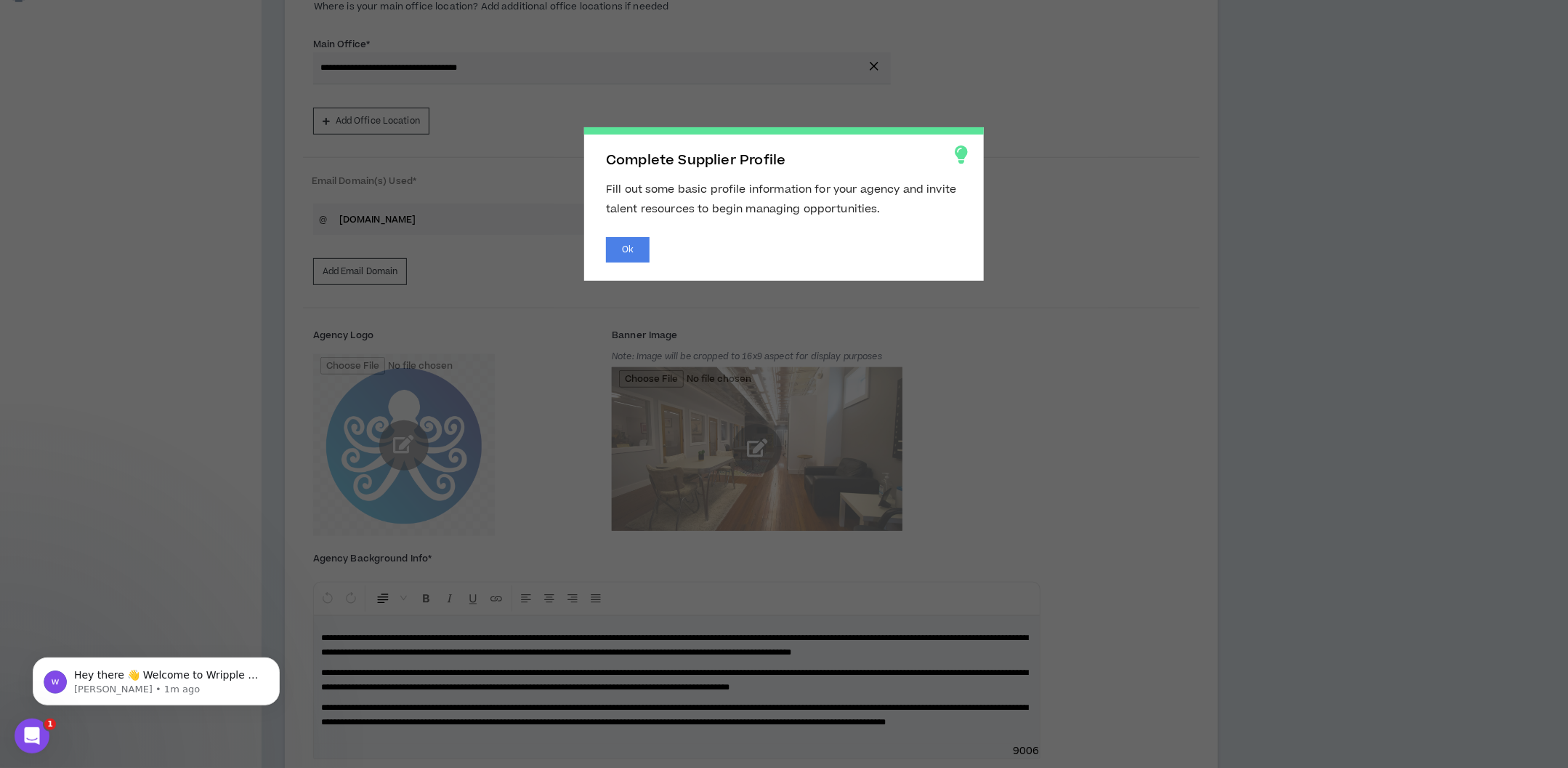
scroll to position [308, 0]
click at [628, 249] on button "Ok" at bounding box center [627, 250] width 44 height 26
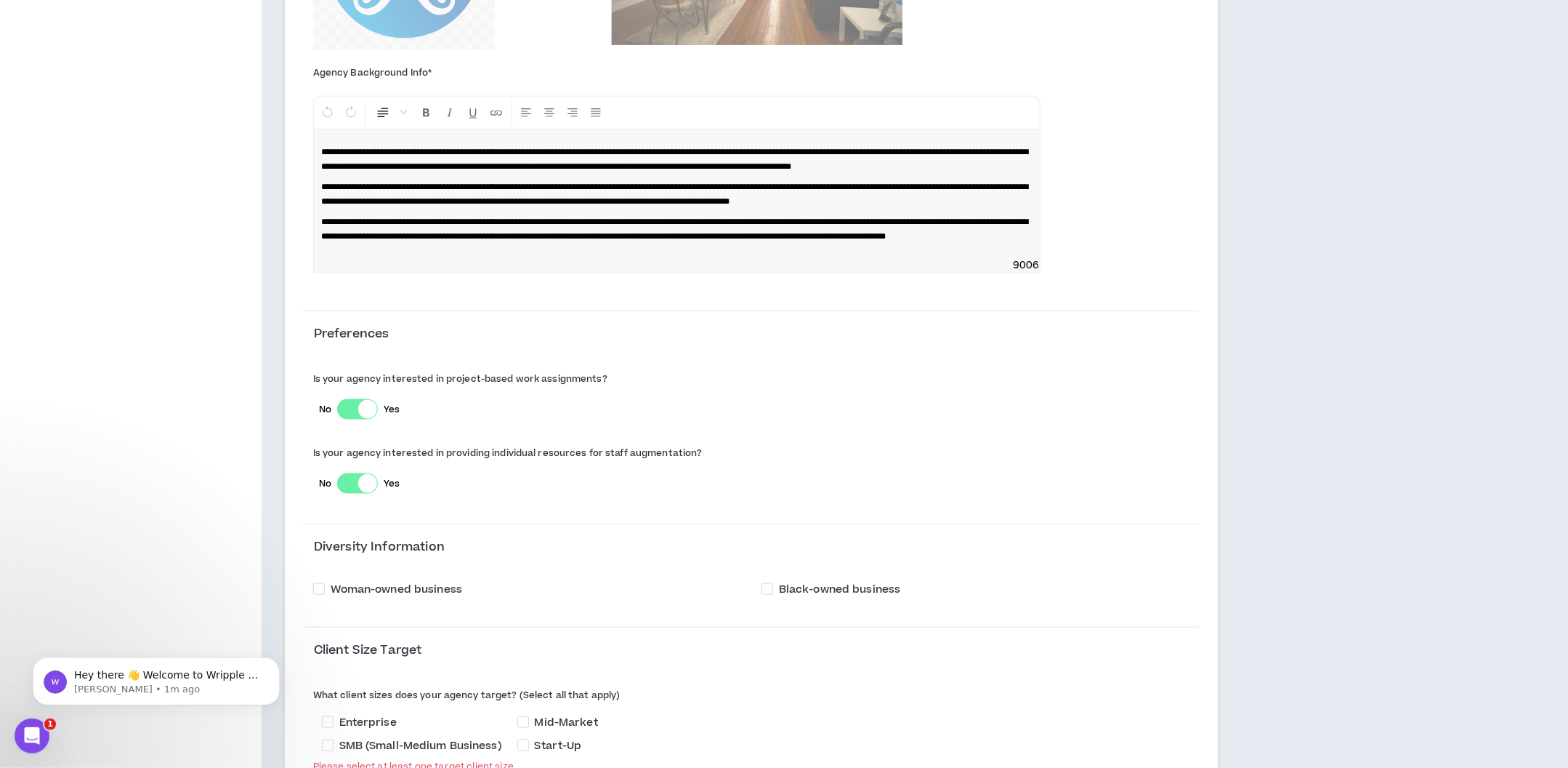
scroll to position [0, 0]
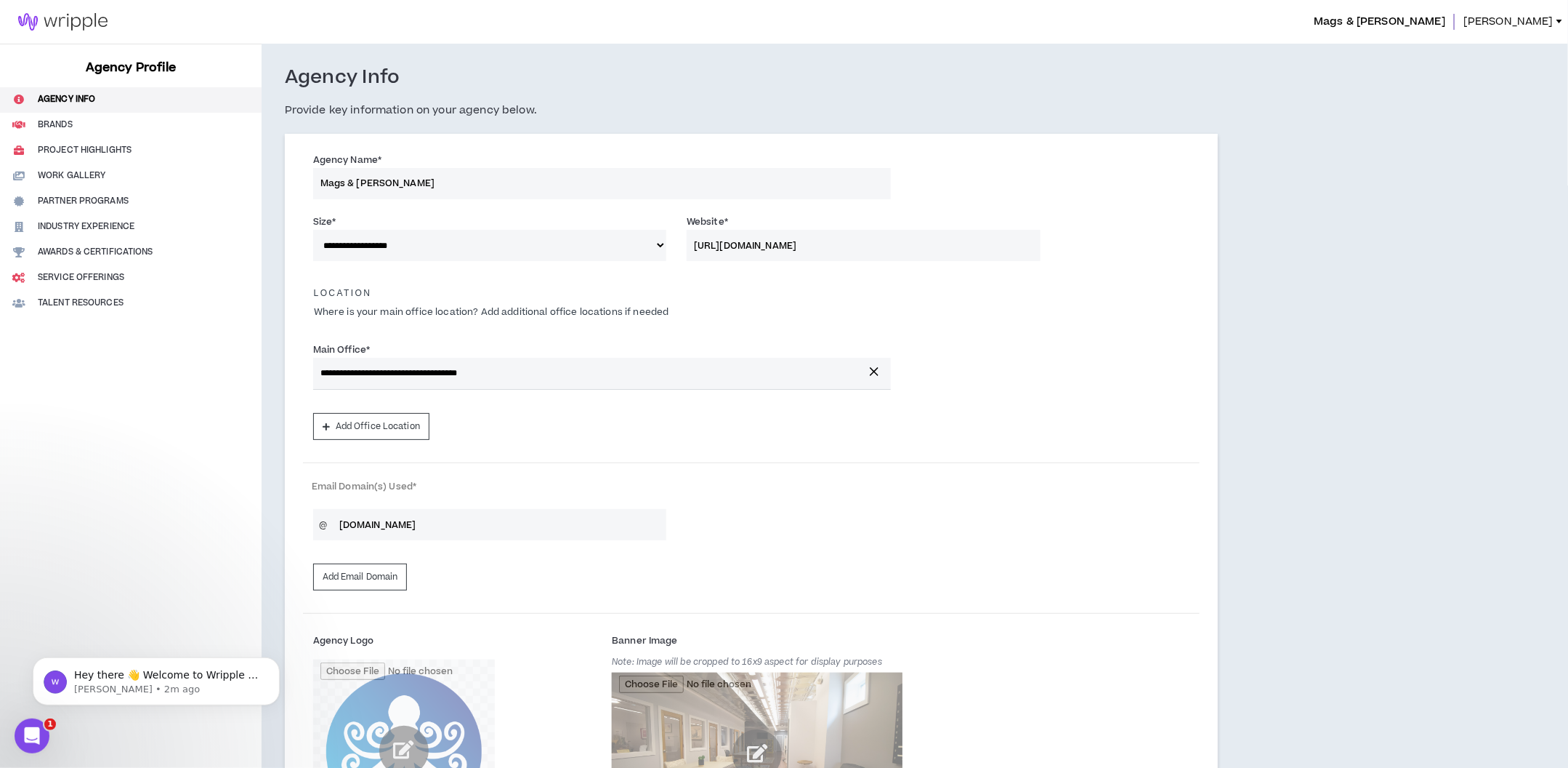
click at [1521, 20] on span "[PERSON_NAME]" at bounding box center [1508, 22] width 90 height 16
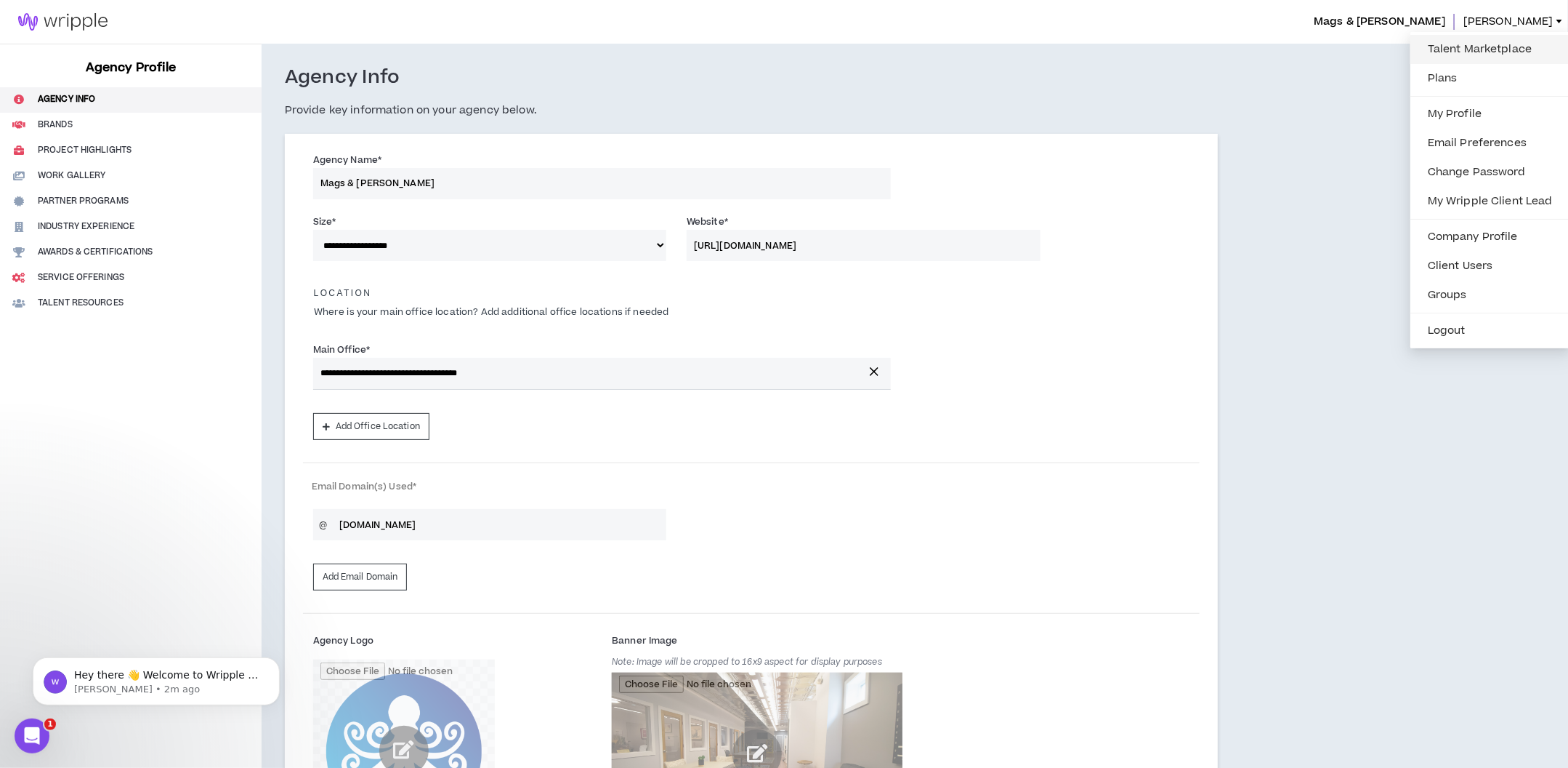
click at [1455, 47] on link "Talent Marketplace" at bounding box center [1490, 49] width 142 height 22
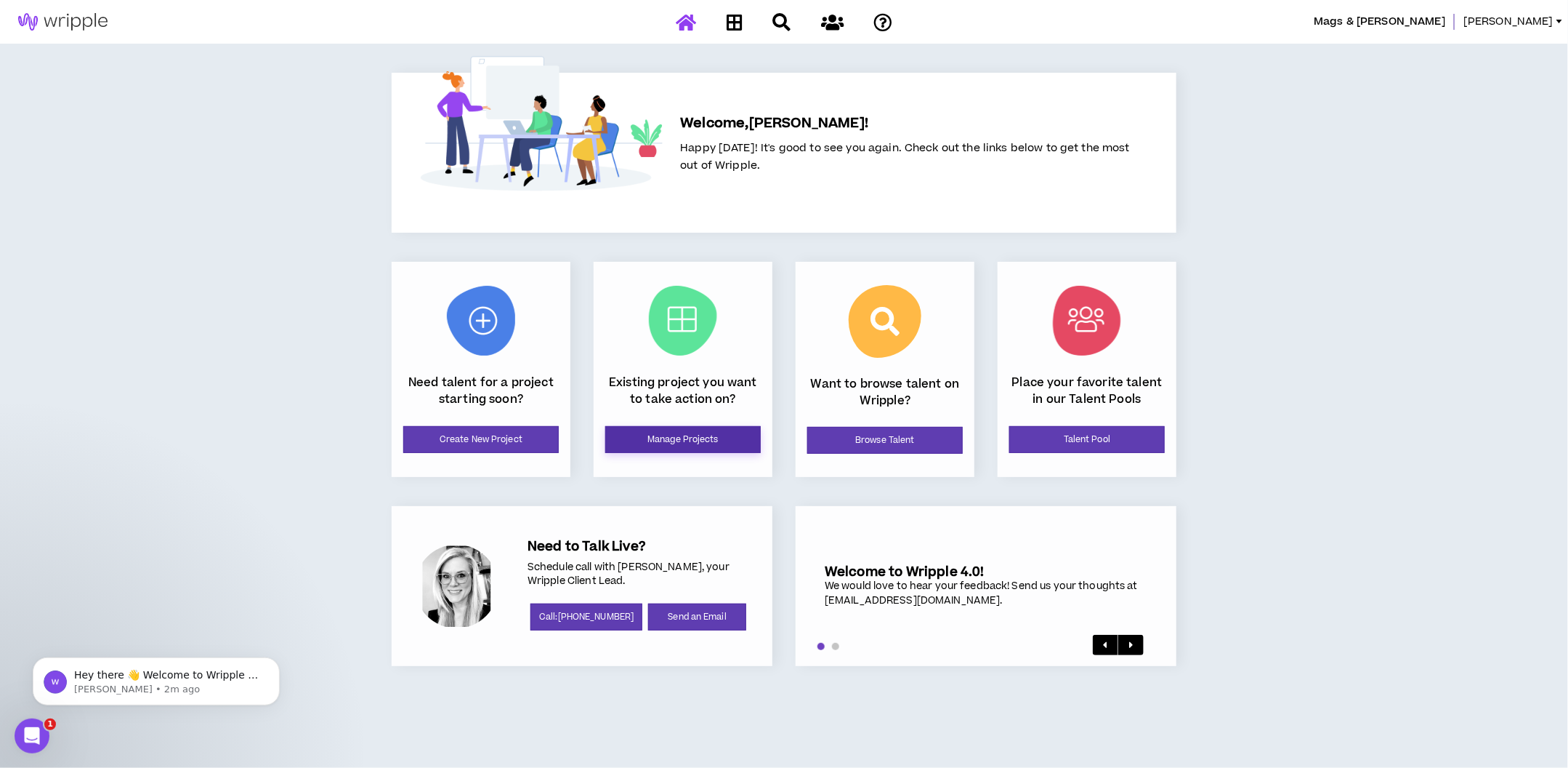
click at [669, 431] on link "Manage Projects" at bounding box center [682, 439] width 155 height 27
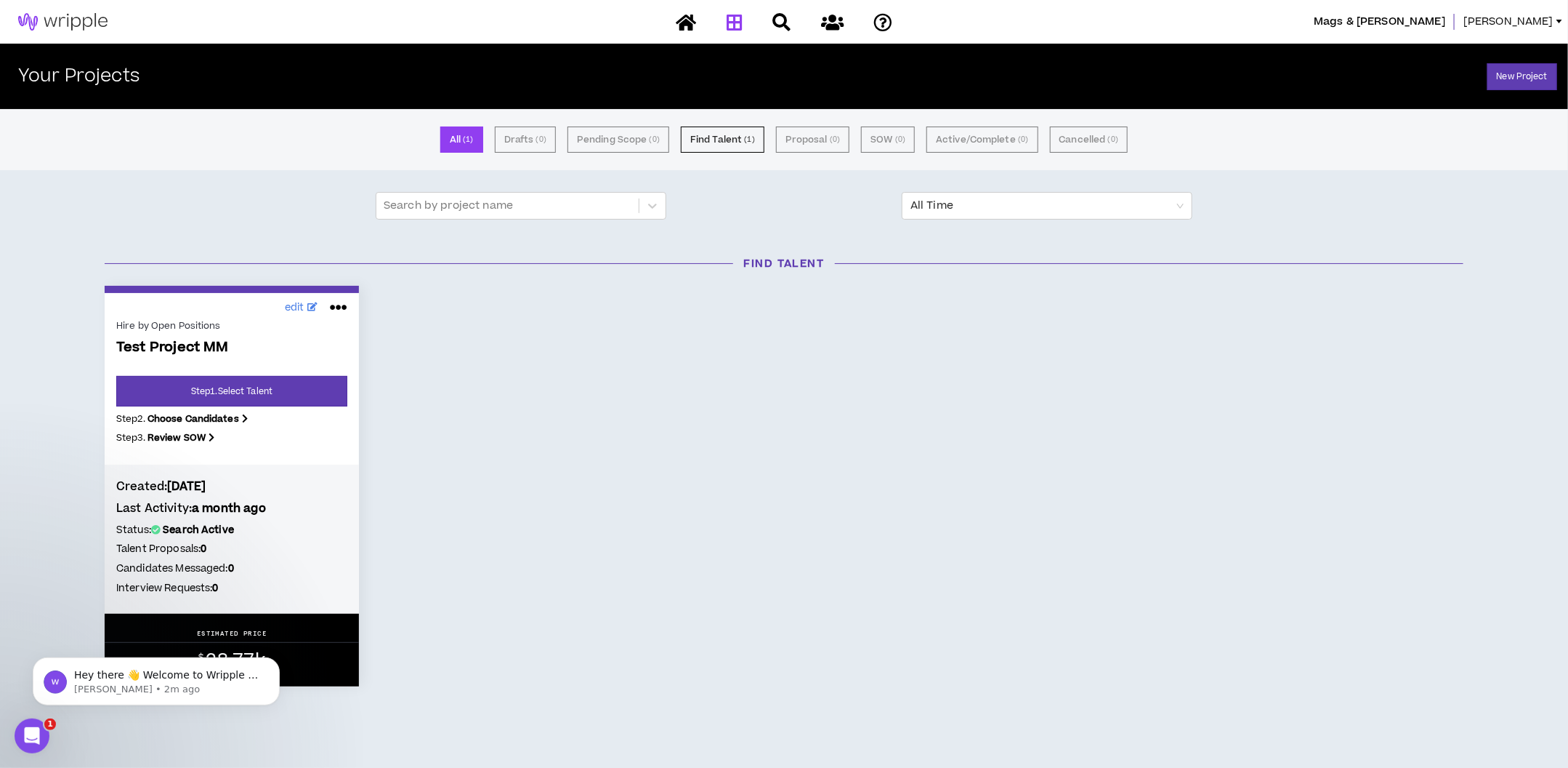
click at [1547, 18] on span "[PERSON_NAME]" at bounding box center [1508, 22] width 90 height 16
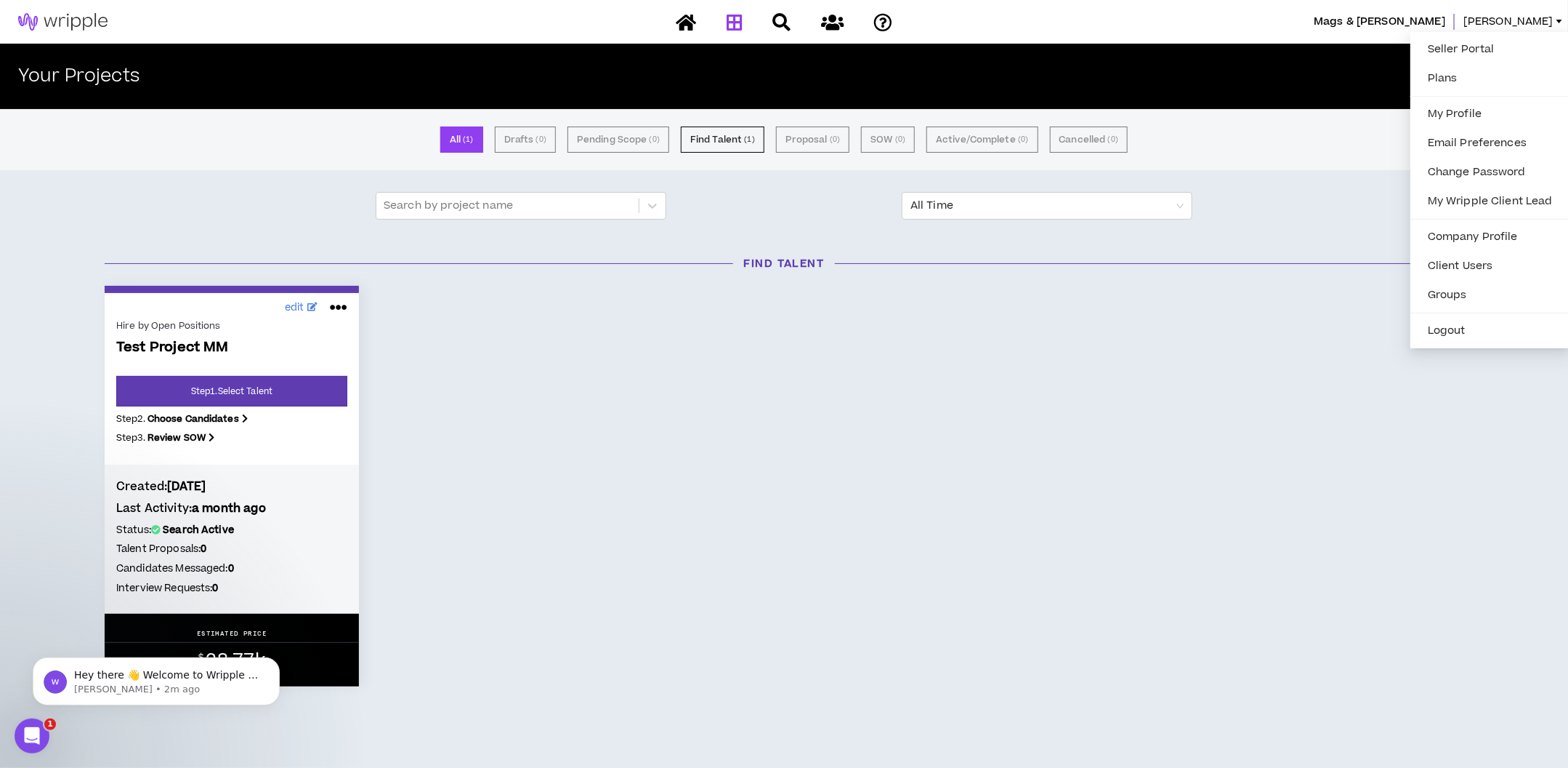
click at [1422, 22] on span "Mags & [PERSON_NAME]" at bounding box center [1379, 22] width 132 height 16
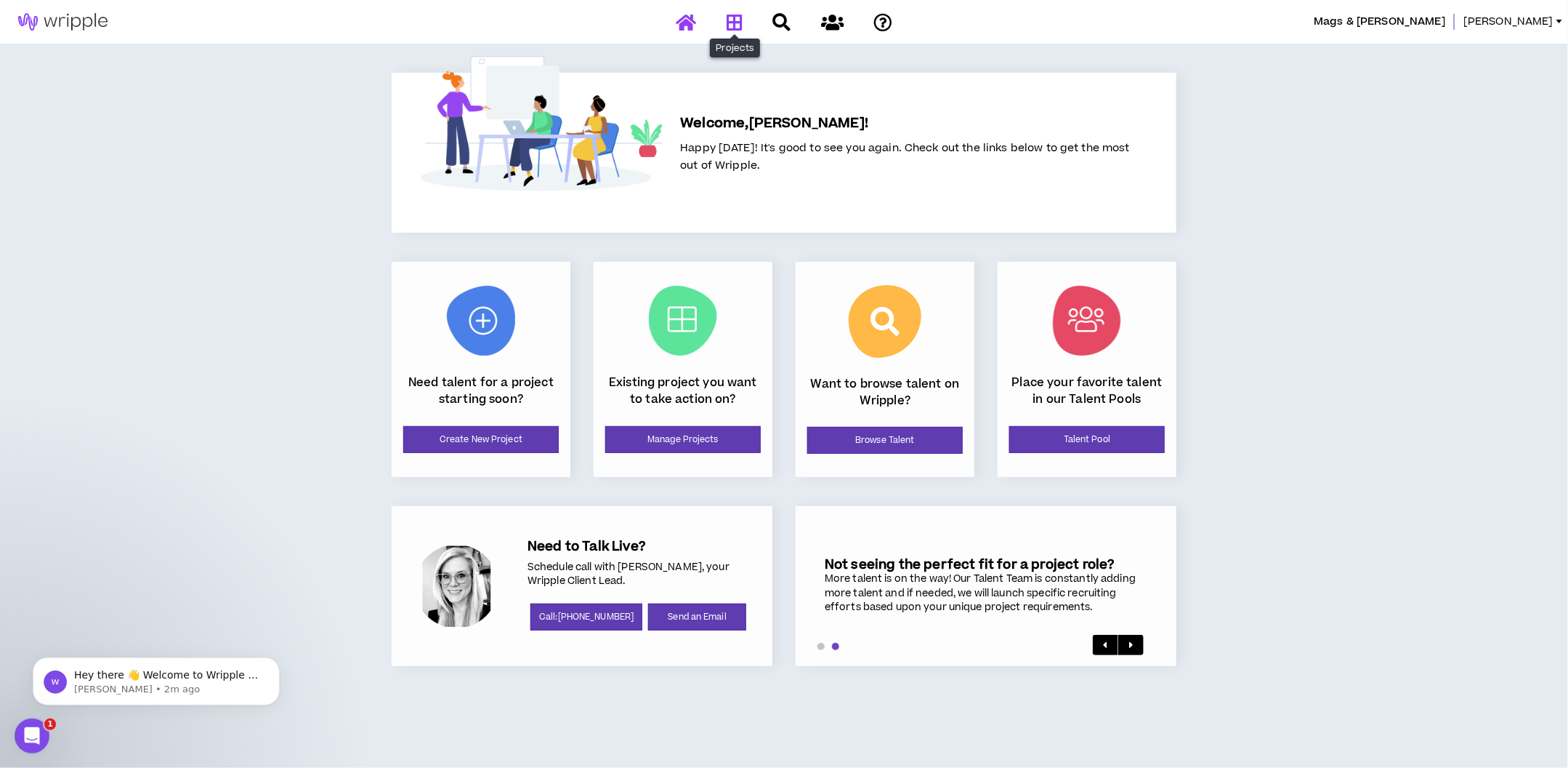
click at [737, 27] on icon at bounding box center [734, 22] width 16 height 18
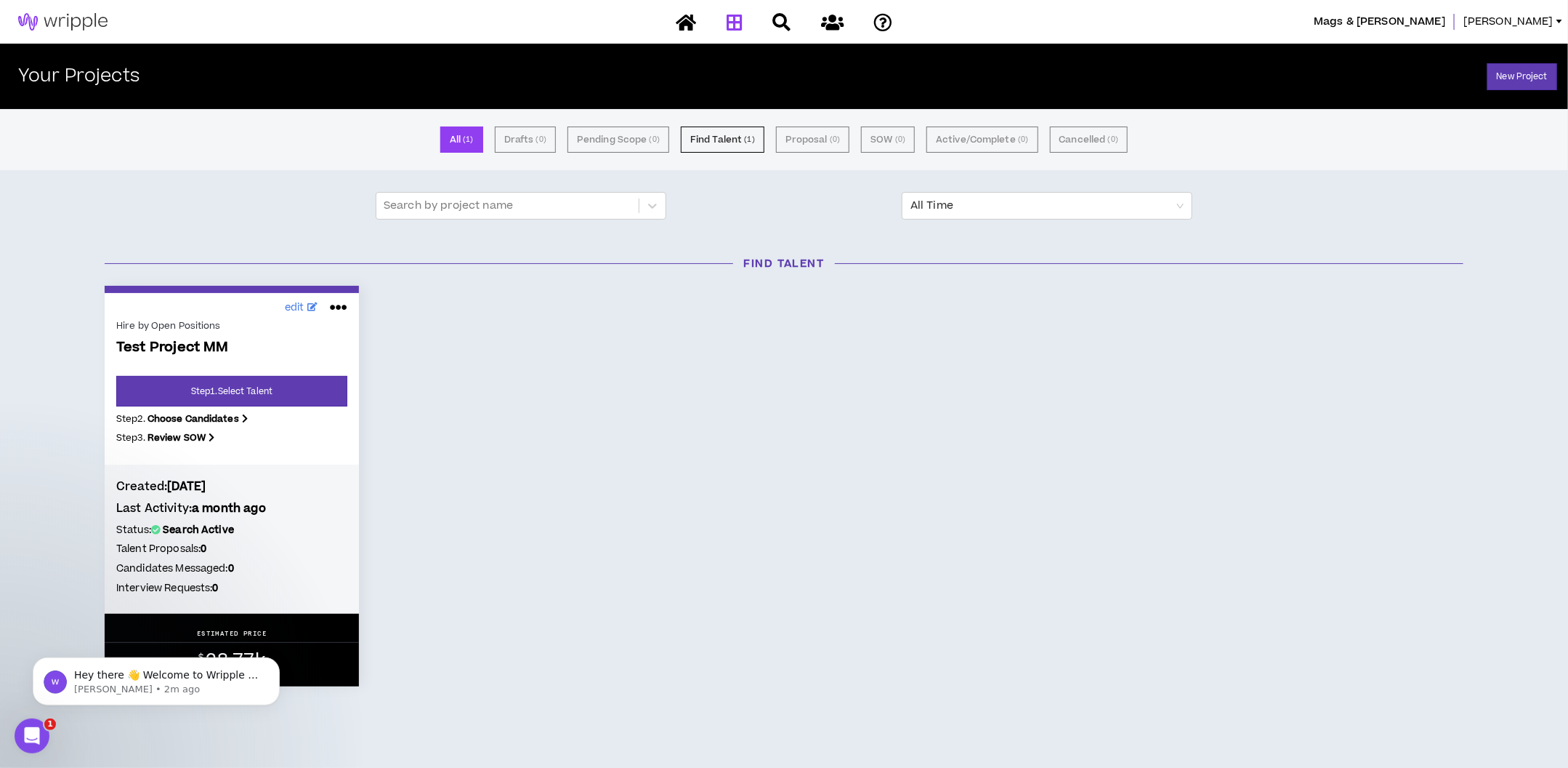
scroll to position [34, 0]
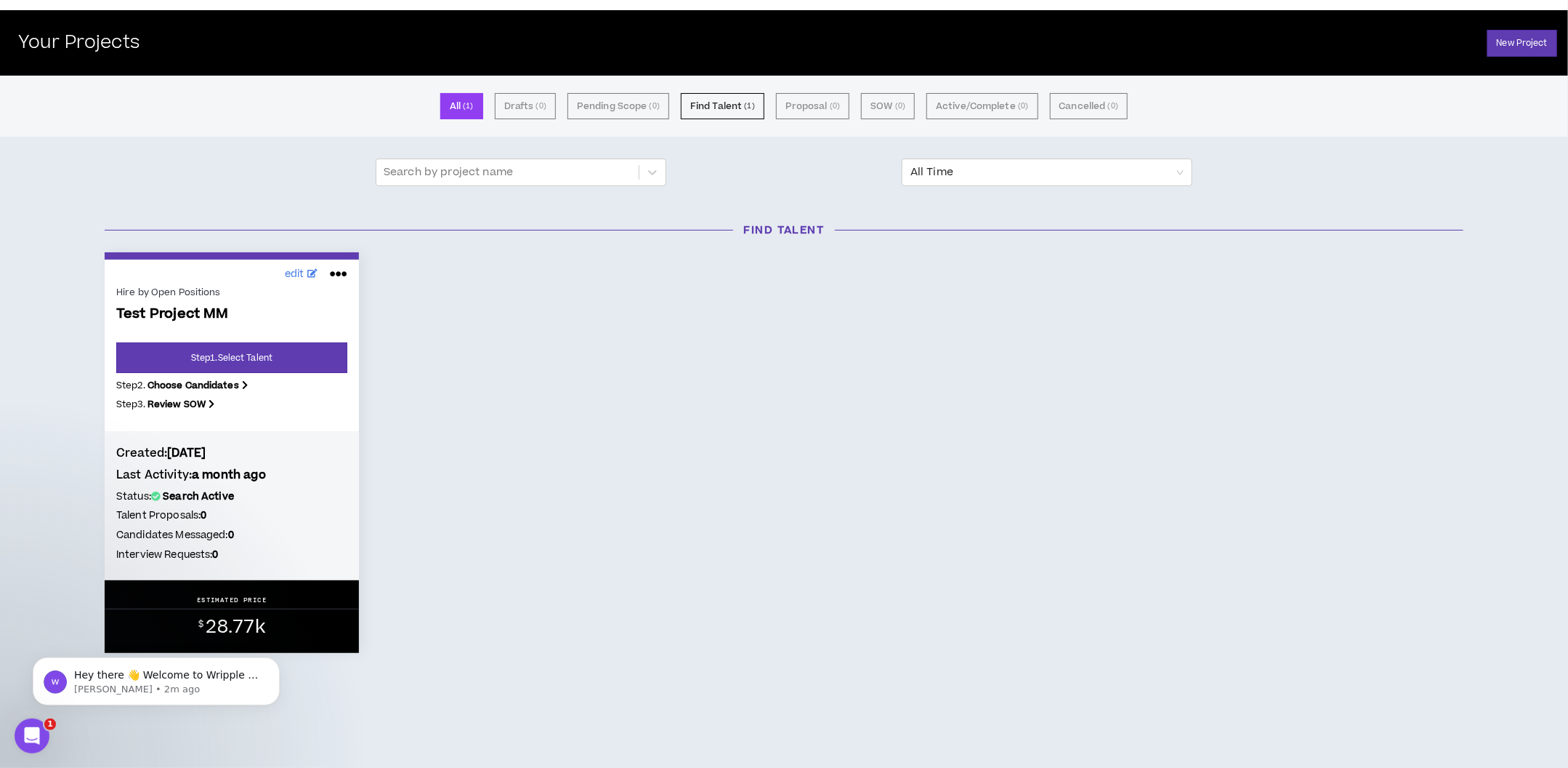
click at [114, 34] on h2 "Your Projects" at bounding box center [78, 43] width 121 height 21
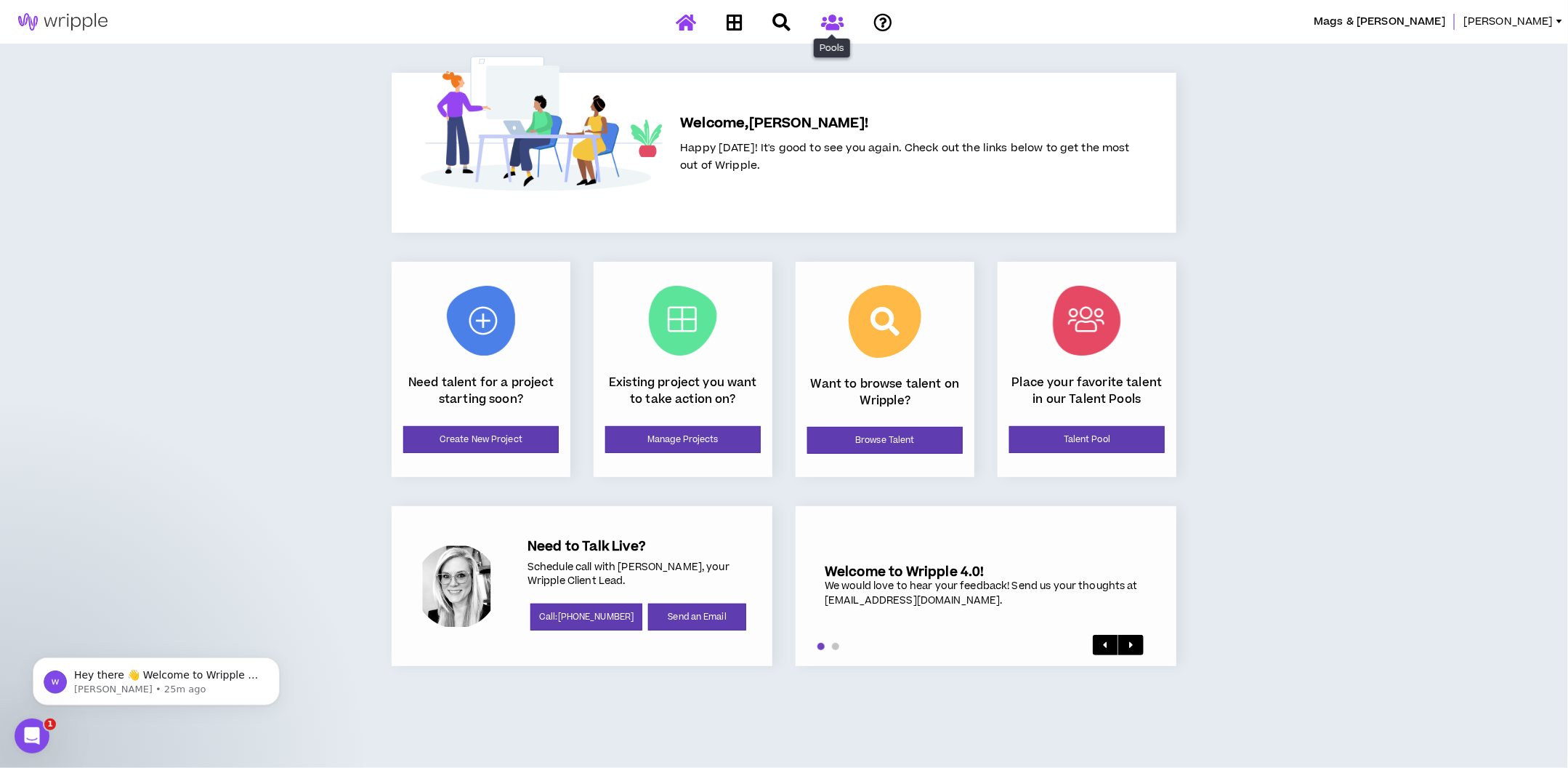
click at [827, 30] on link at bounding box center [832, 22] width 30 height 26
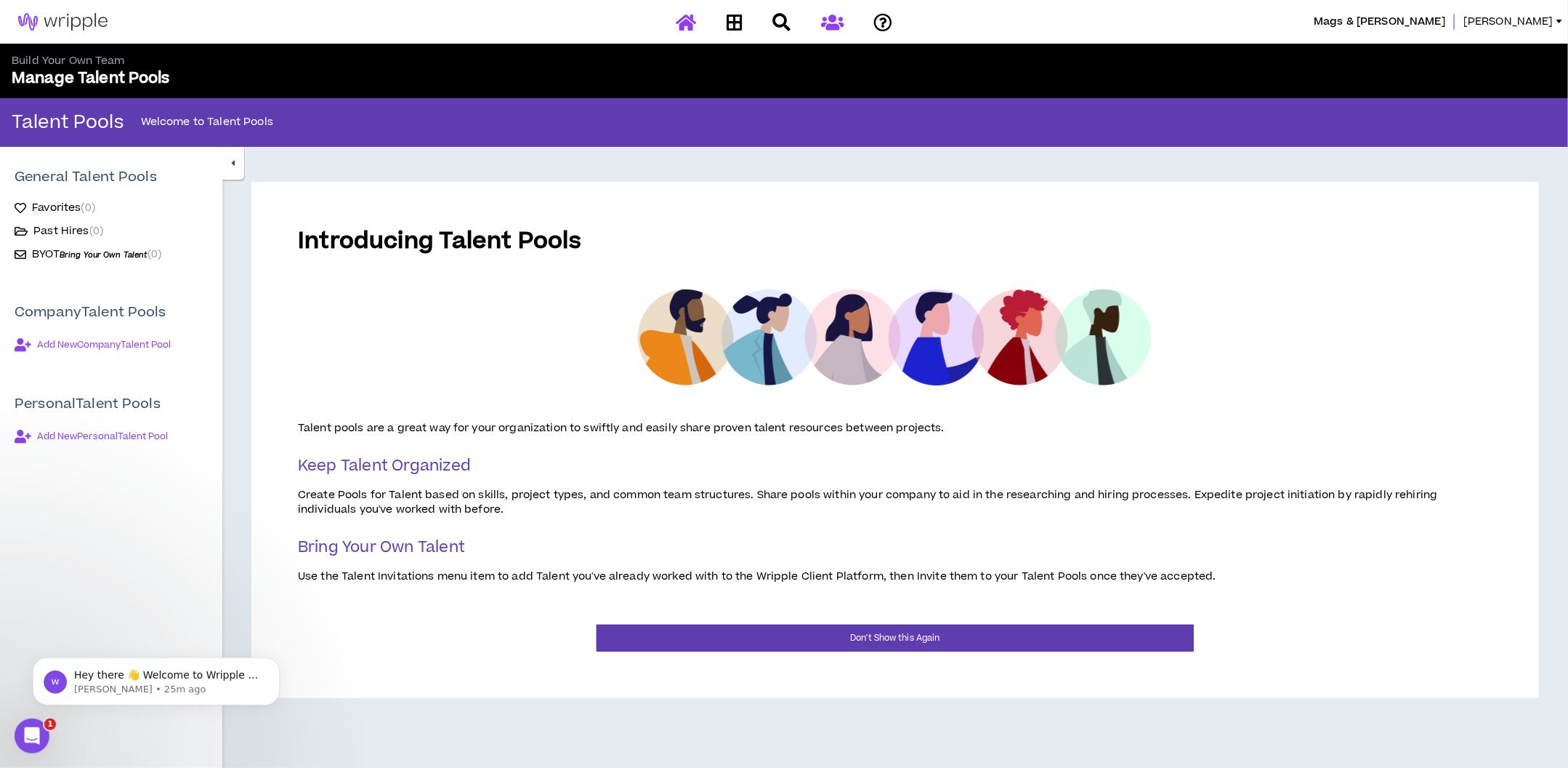
click at [681, 26] on icon at bounding box center [686, 22] width 21 height 18
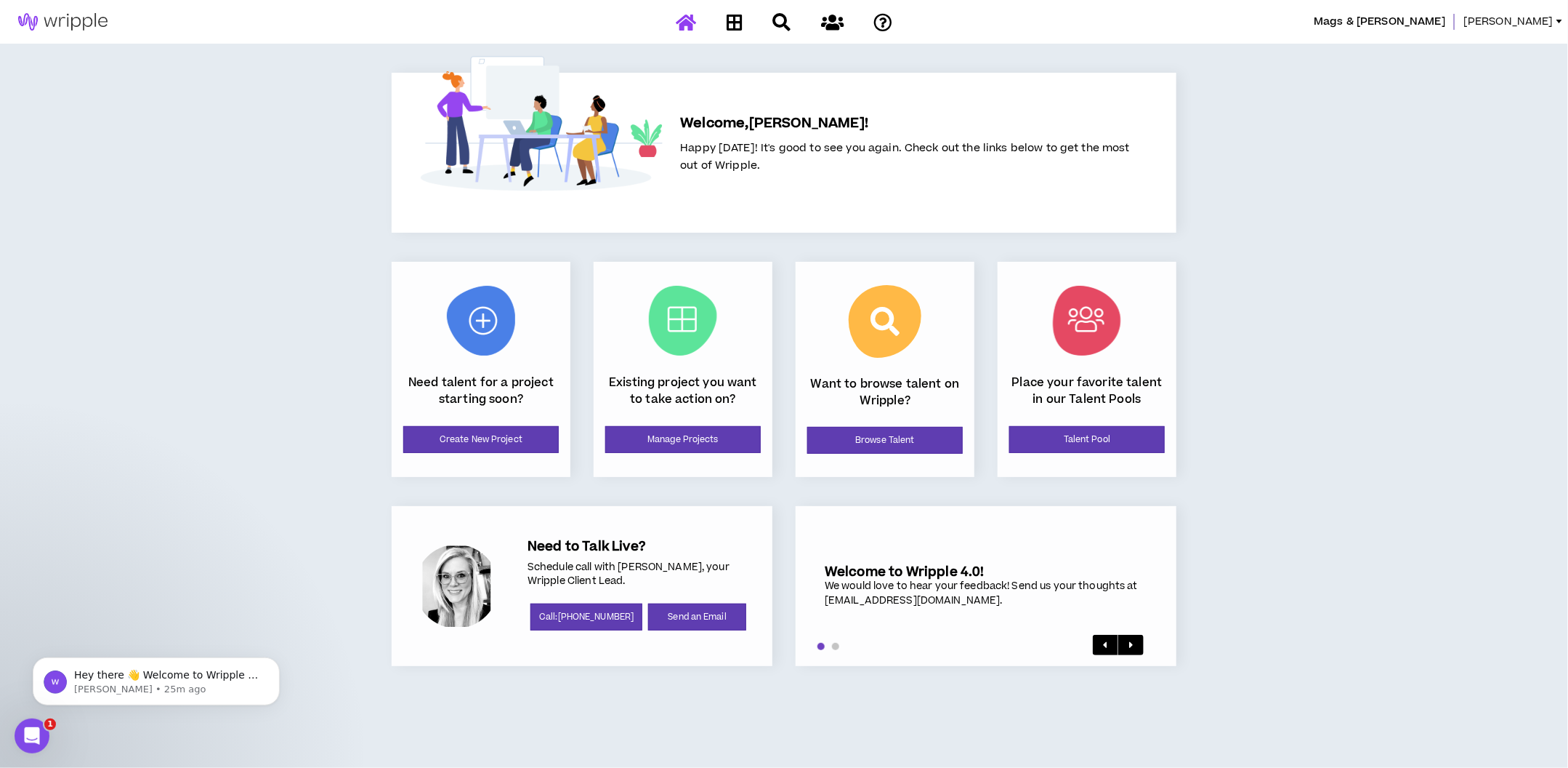
click at [1549, 20] on span "[PERSON_NAME]" at bounding box center [1508, 22] width 90 height 16
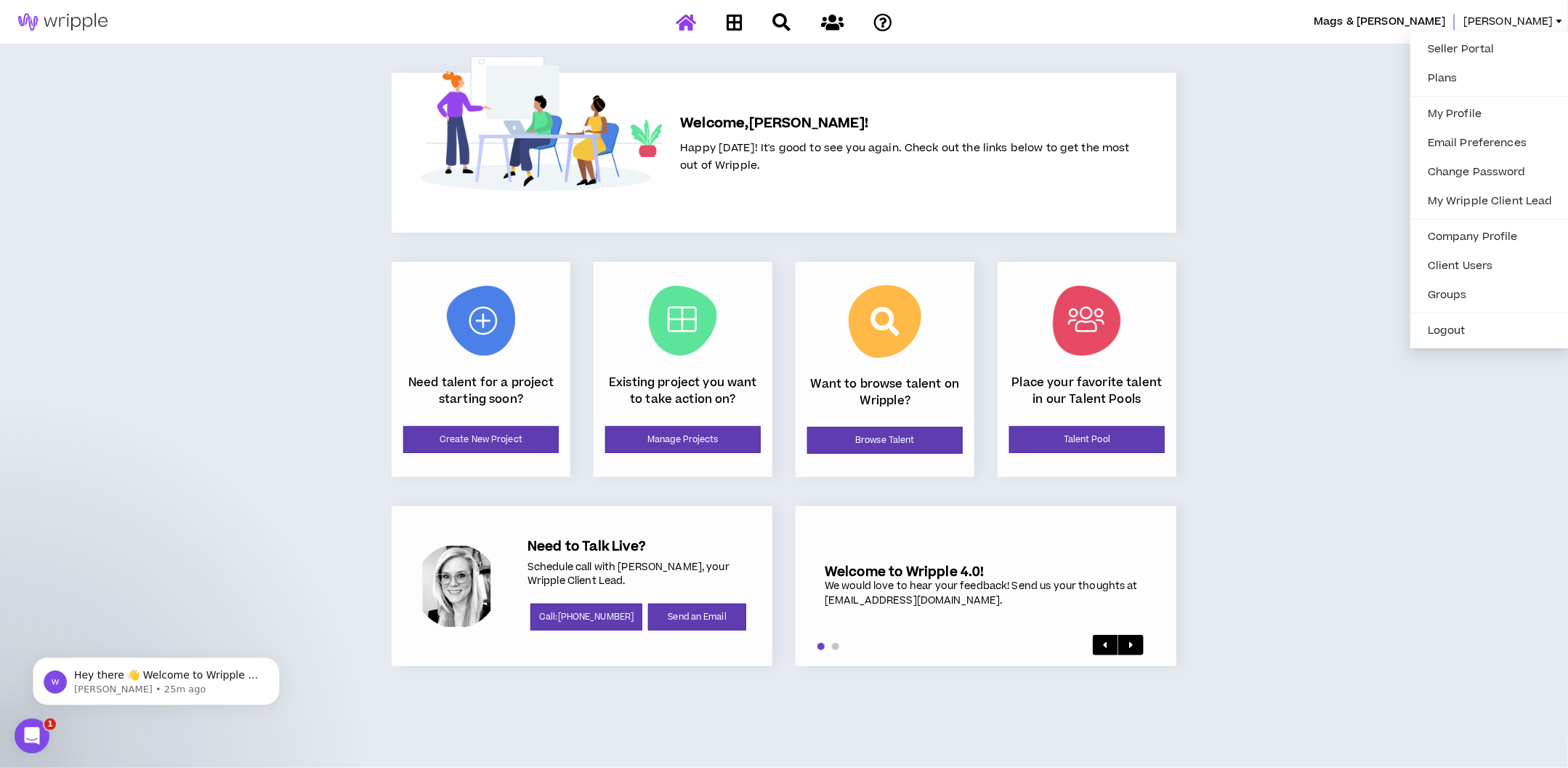
click at [1317, 43] on div "Mags & [PERSON_NAME]" at bounding box center [784, 22] width 1568 height 44
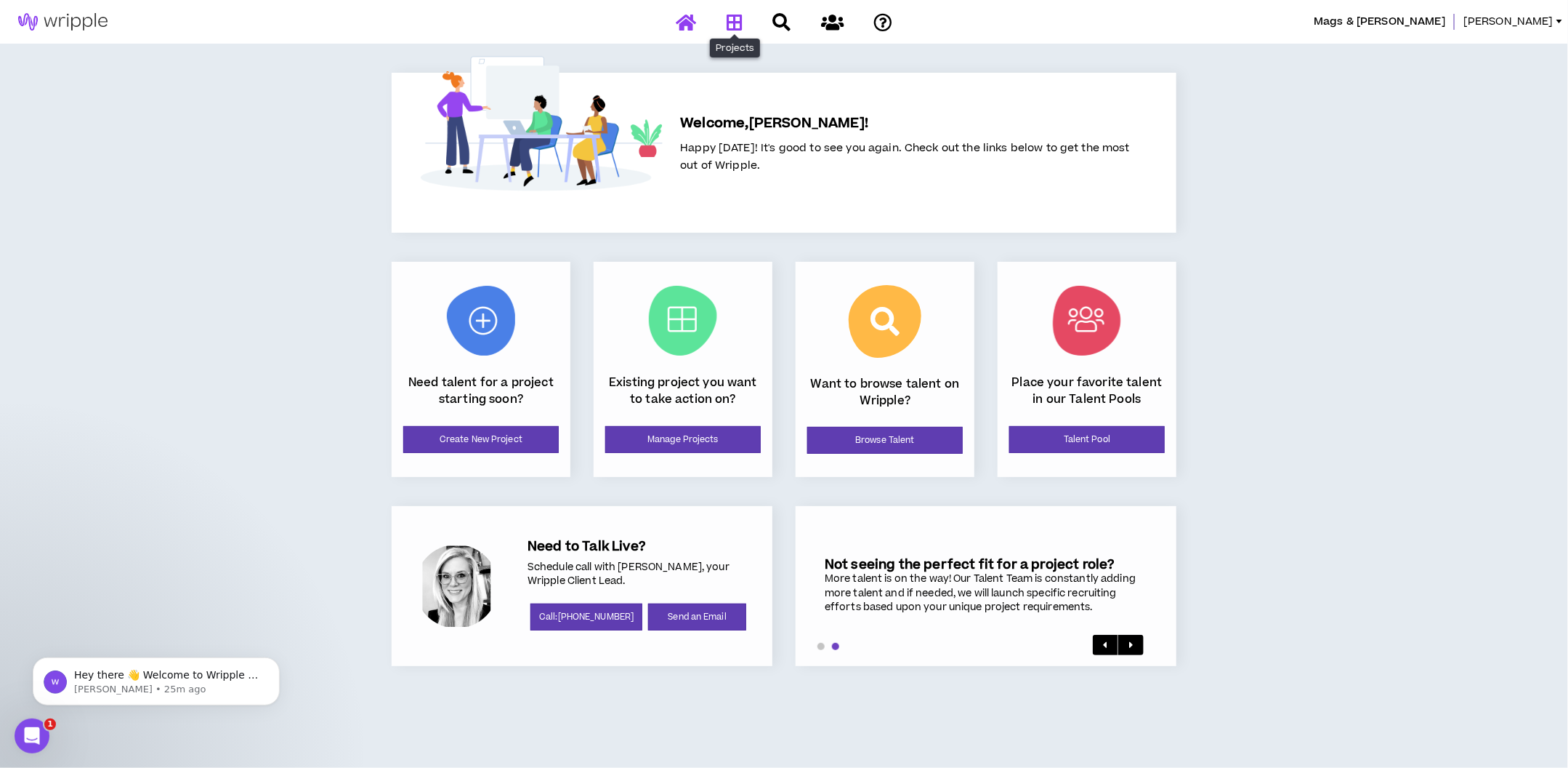
click at [739, 21] on icon at bounding box center [734, 22] width 16 height 18
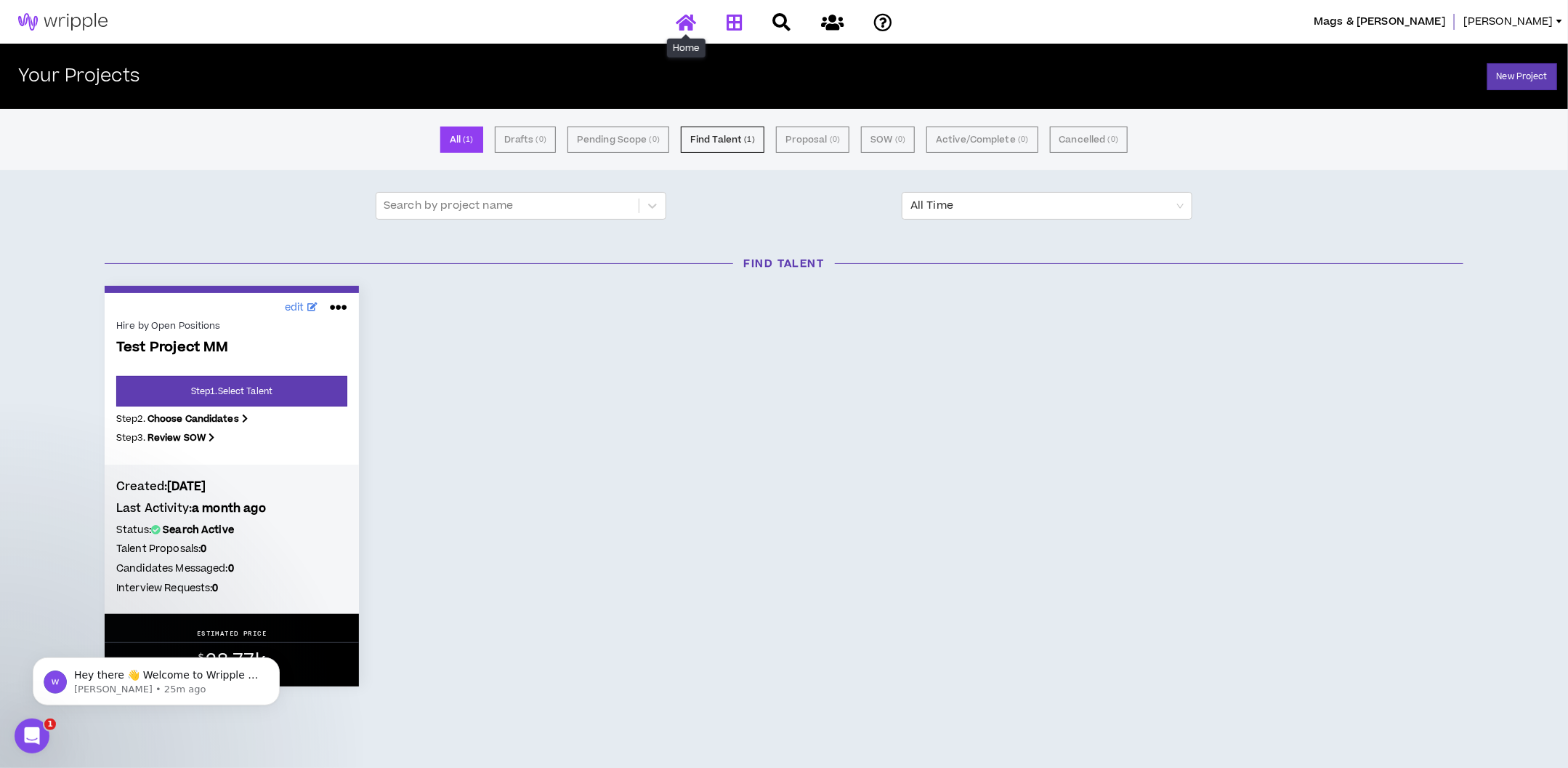
click at [686, 23] on icon at bounding box center [686, 22] width 21 height 18
